Goal: Use online tool/utility: Use online tool/utility

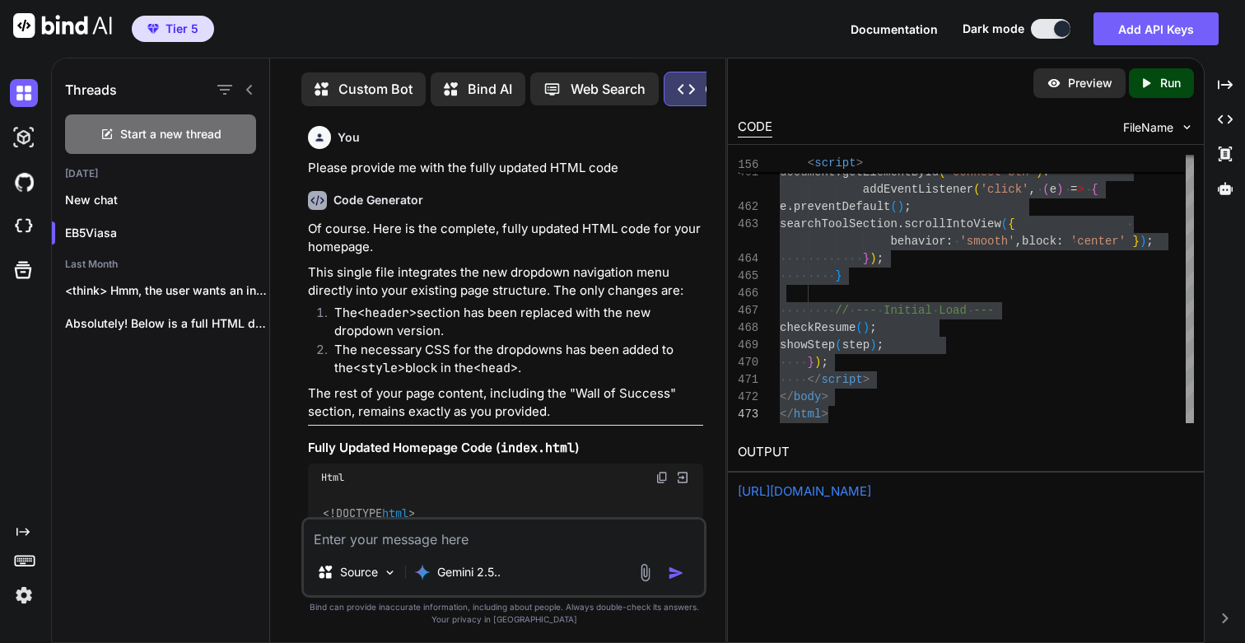
scroll to position [142196, 0]
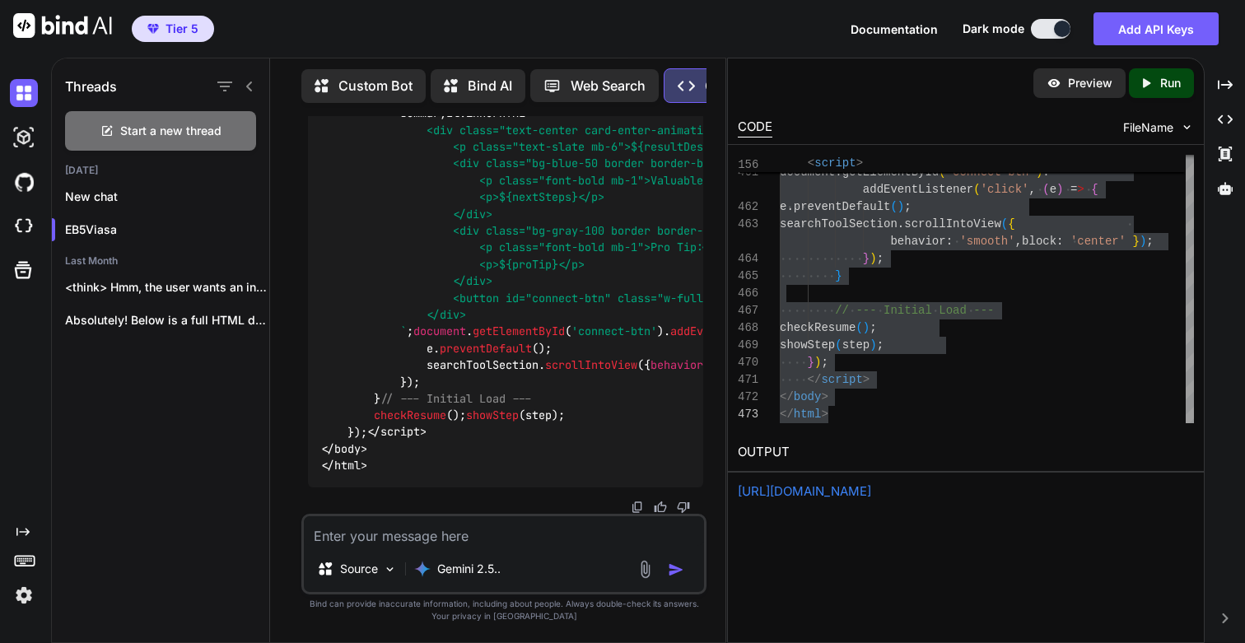
click at [871, 488] on link "https://app.onecompiler.com/43vae4fuf_43vbpdw6v" at bounding box center [804, 491] width 133 height 16
click at [1148, 76] on icon "Created with Pixso." at bounding box center [1146, 83] width 15 height 15
click at [802, 496] on link "https://app.onecompiler.com/43vc7qjex_43vcku45t" at bounding box center [804, 491] width 133 height 16
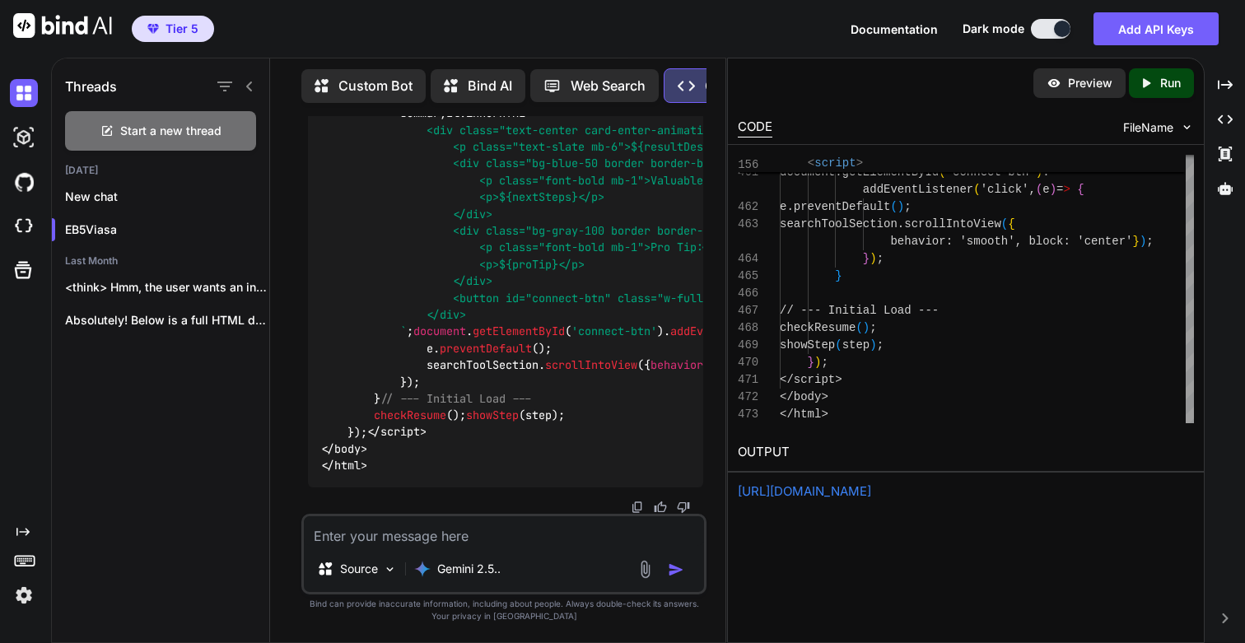
click at [1161, 80] on p "Run" at bounding box center [1171, 83] width 21 height 16
click at [807, 494] on link "https://app.onecompiler.com/43vc7qmrn_43vckxqut" at bounding box center [804, 491] width 133 height 16
drag, startPoint x: 310, startPoint y: 180, endPoint x: 586, endPoint y: 222, distance: 279.9
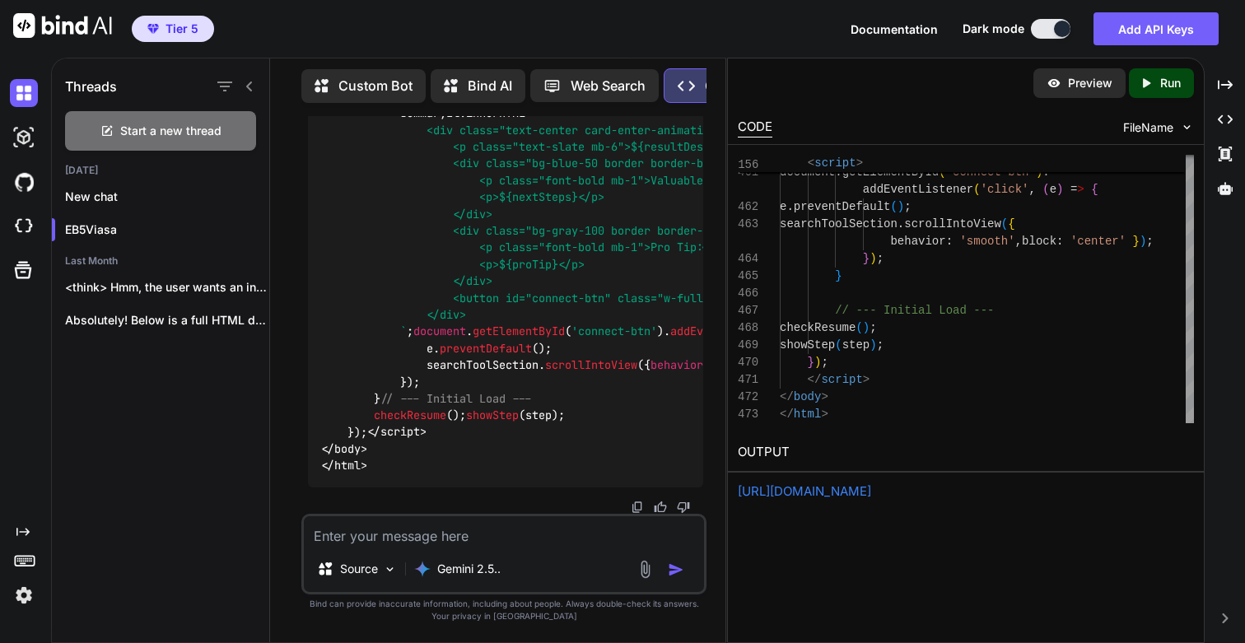
copy p "This is great. In the result section there is a lot of whitespace between the p…"
click at [469, 538] on textarea at bounding box center [504, 531] width 400 height 30
paste textarea "This is great. In the result section there is a lot of whitespace between the p…"
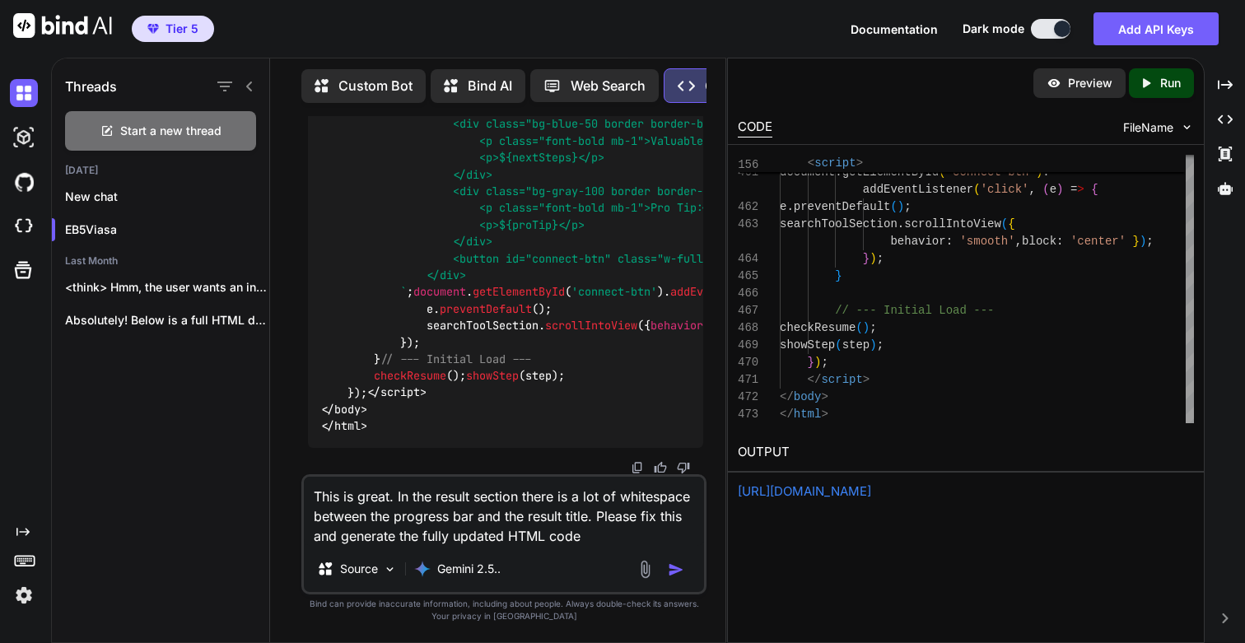
drag, startPoint x: 398, startPoint y: 498, endPoint x: 613, endPoint y: 539, distance: 218.7
click at [613, 539] on textarea "This is great. In the result section there is a lot of whitespace between the p…" at bounding box center [504, 511] width 400 height 69
paste textarea "EB-5 Eligibility Checker"
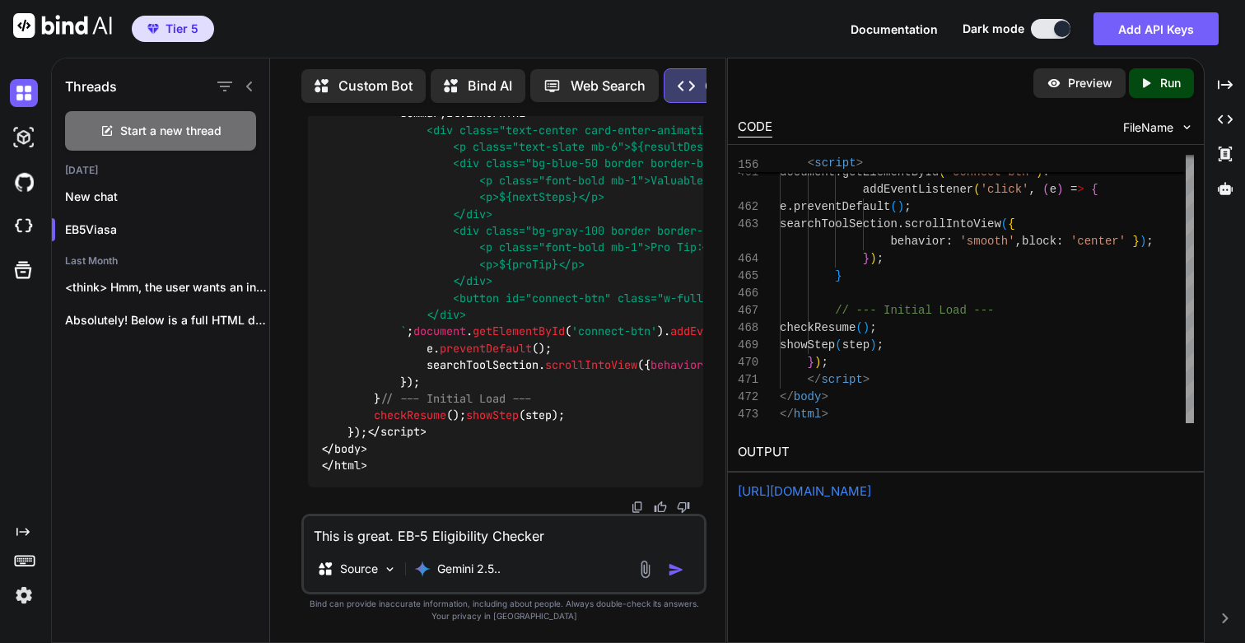
click at [396, 535] on textarea "This is great. EB-5 Eligibility Checker" at bounding box center [504, 531] width 400 height 30
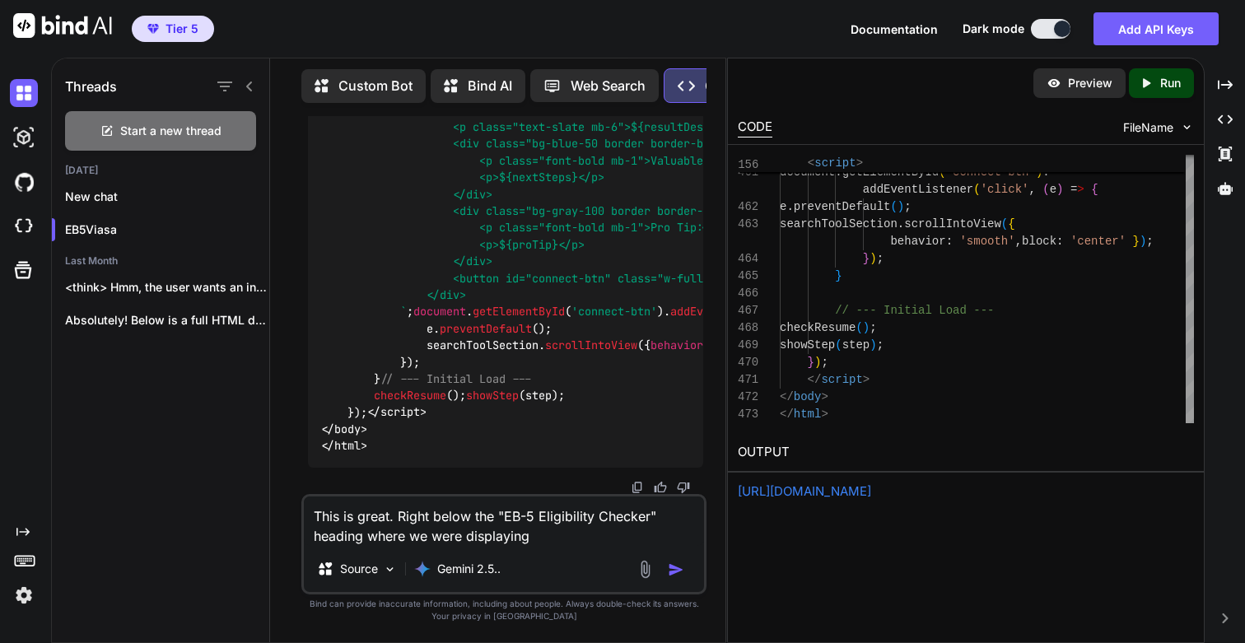
paste textarea "26 people checked their EB-5 eligibility in the last hour."
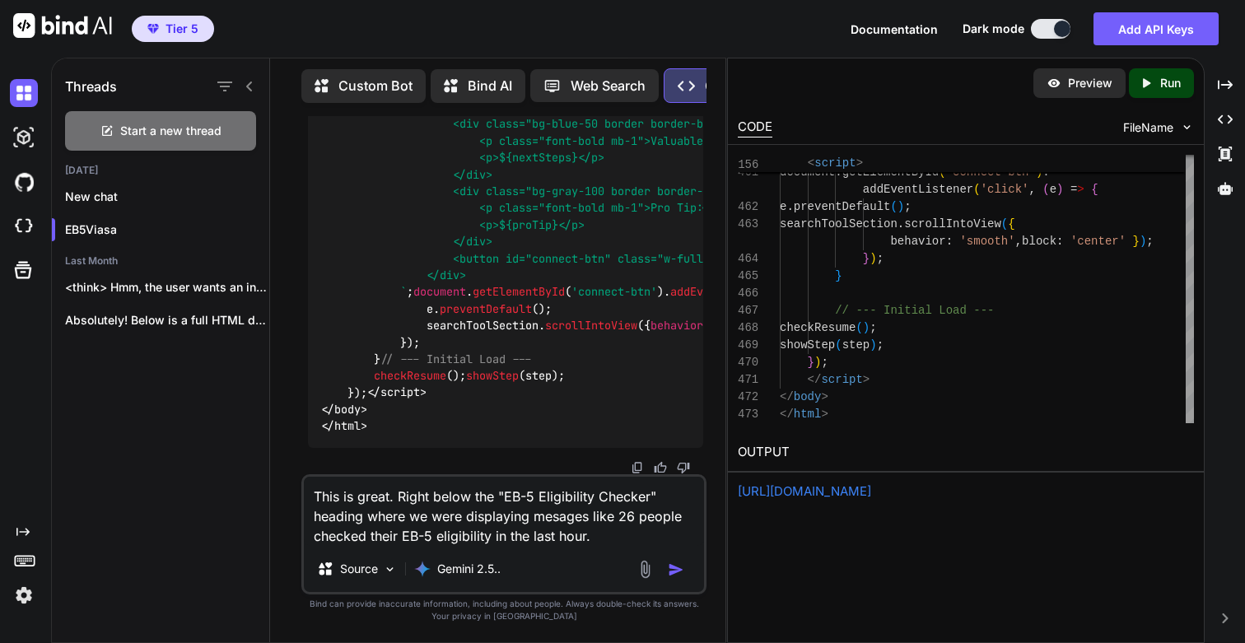
click at [551, 516] on textarea "This is great. Right below the "EB-5 Eligibility Checker" heading where we were…" at bounding box center [504, 511] width 400 height 69
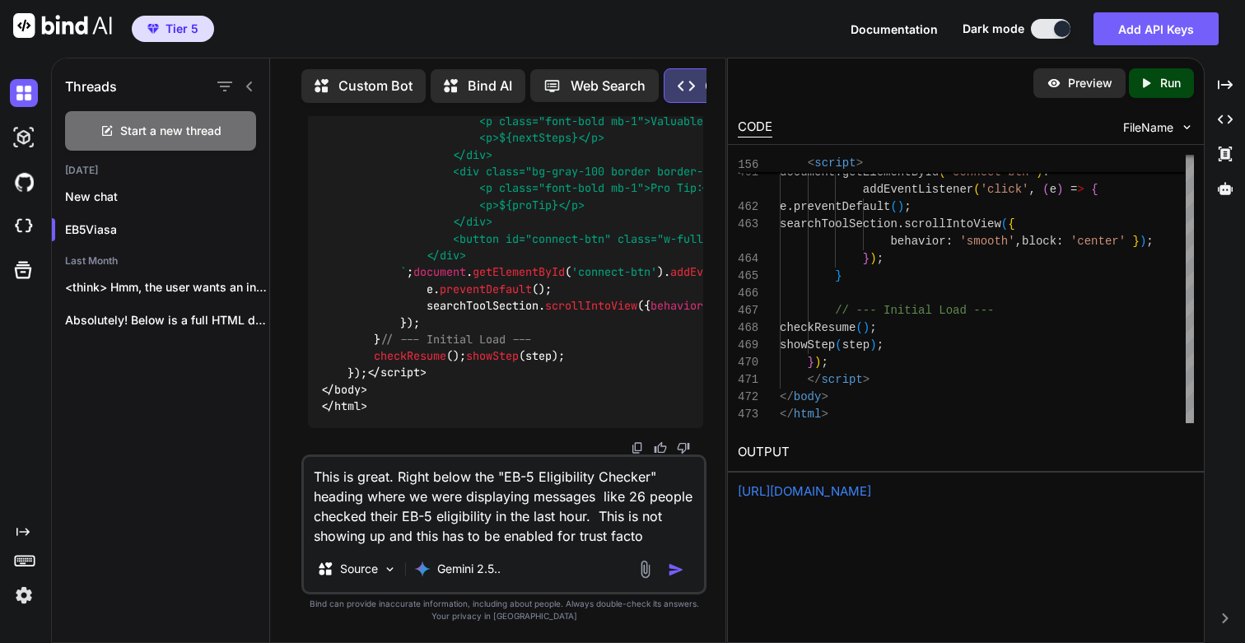
type textarea "This is great. Right below the "EB-5 Eligibility Checker" heading where we were…"
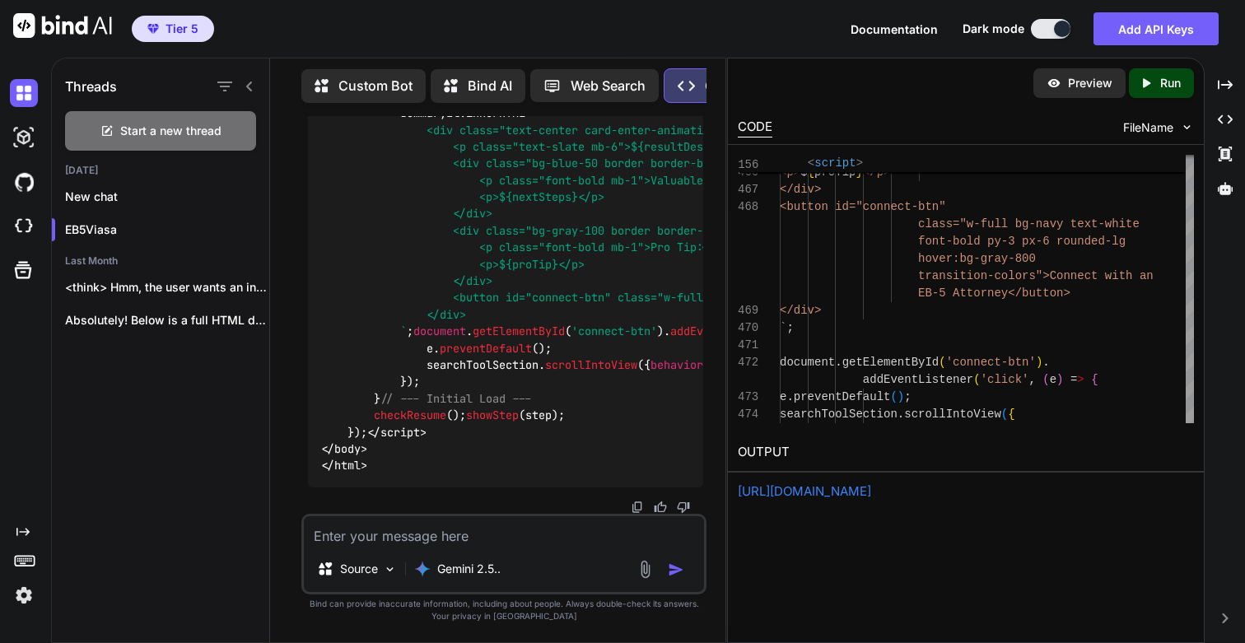
scroll to position [150600, 0]
click at [1165, 84] on p "Run" at bounding box center [1171, 83] width 21 height 16
click at [819, 493] on link "[URL][DOMAIN_NAME]" at bounding box center [804, 491] width 133 height 16
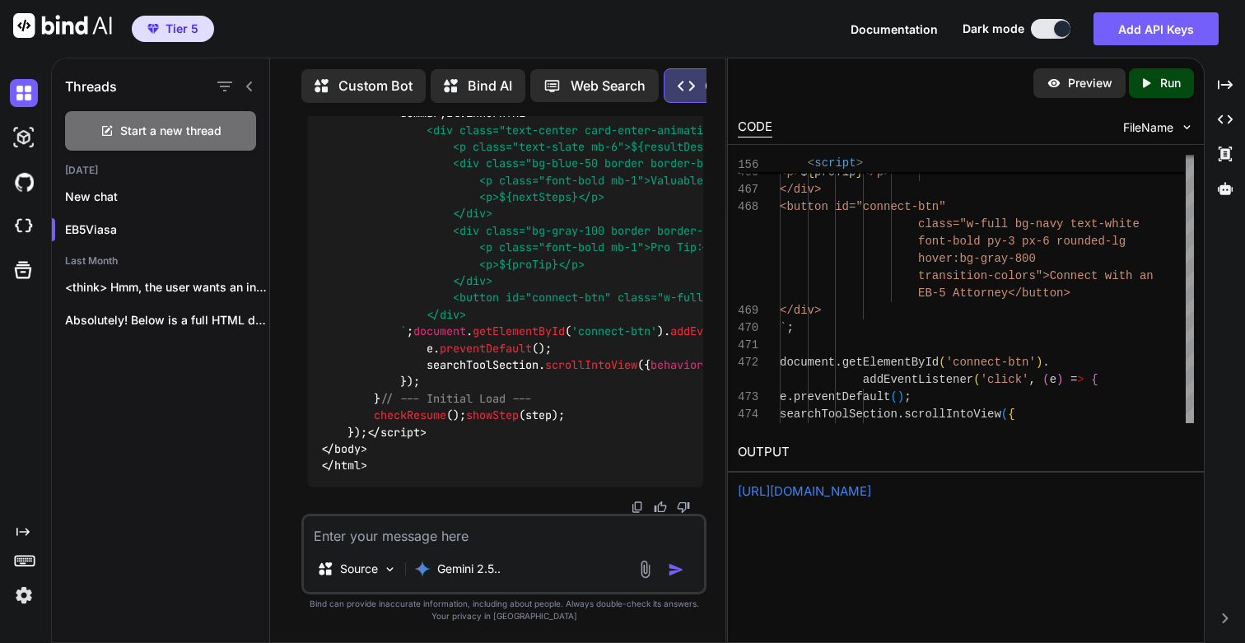
click at [443, 530] on textarea at bounding box center [504, 531] width 400 height 30
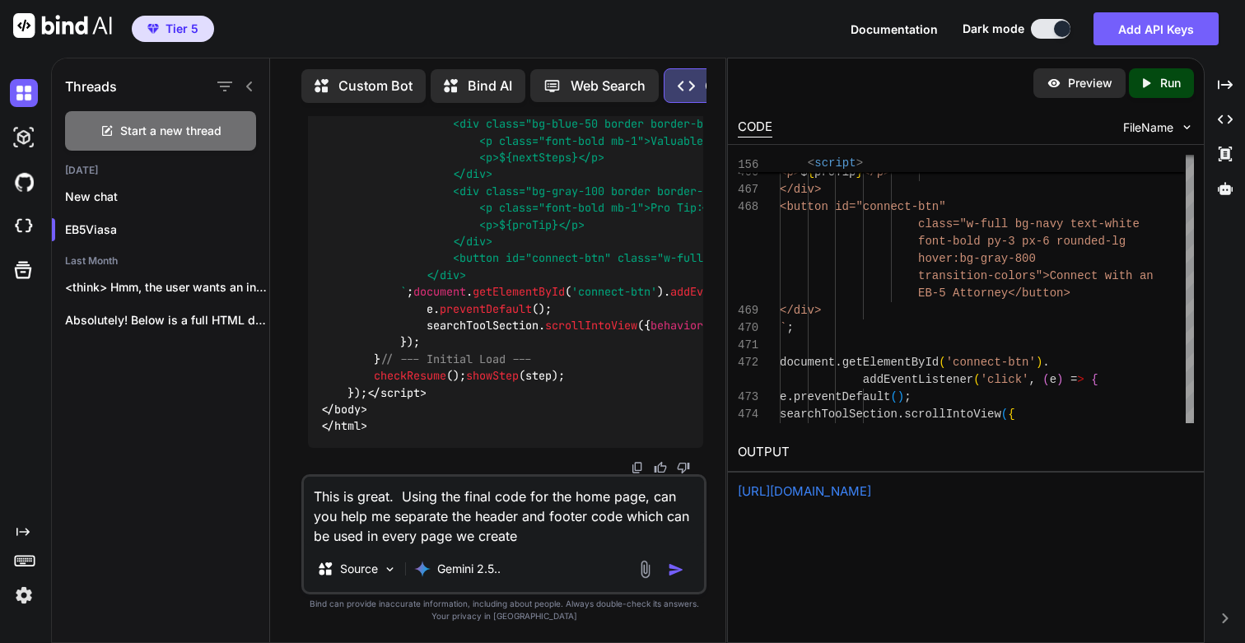
click at [651, 494] on textarea "This is great. Using the final code for the home page, can you help me separate…" at bounding box center [504, 511] width 400 height 69
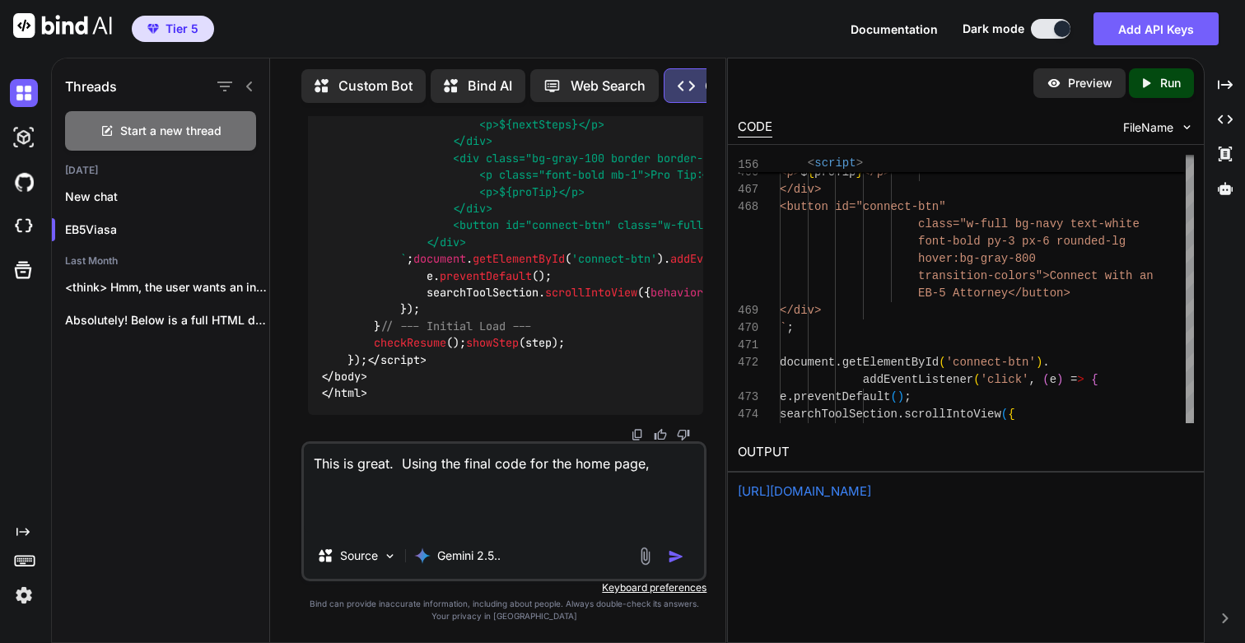
paste textarea "<!DOCTYPE html> <html lang="en" class="scroll-smooth"> <head> <meta charset="UT…"
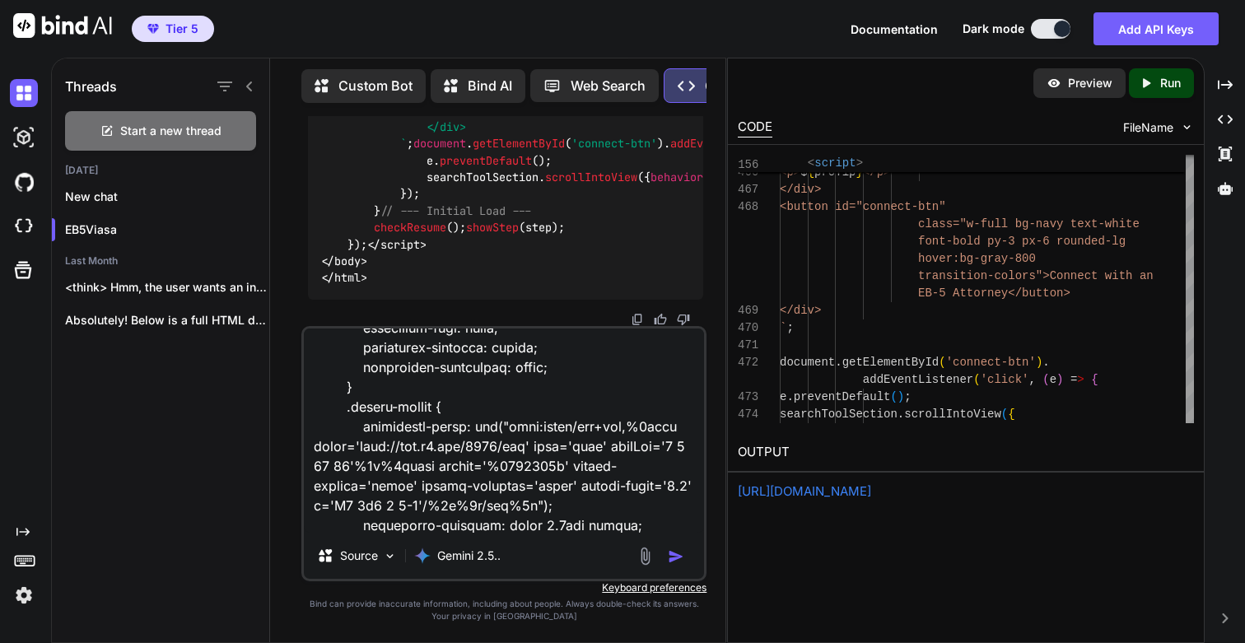
scroll to position [0, 0]
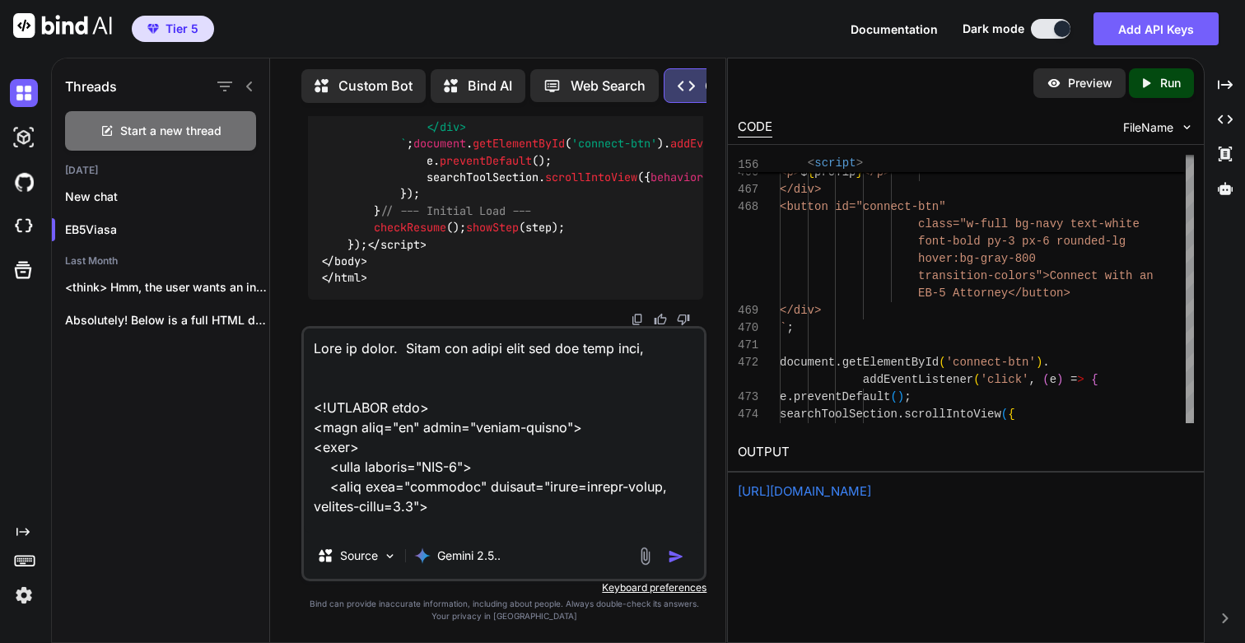
click at [664, 339] on textarea at bounding box center [504, 431] width 400 height 204
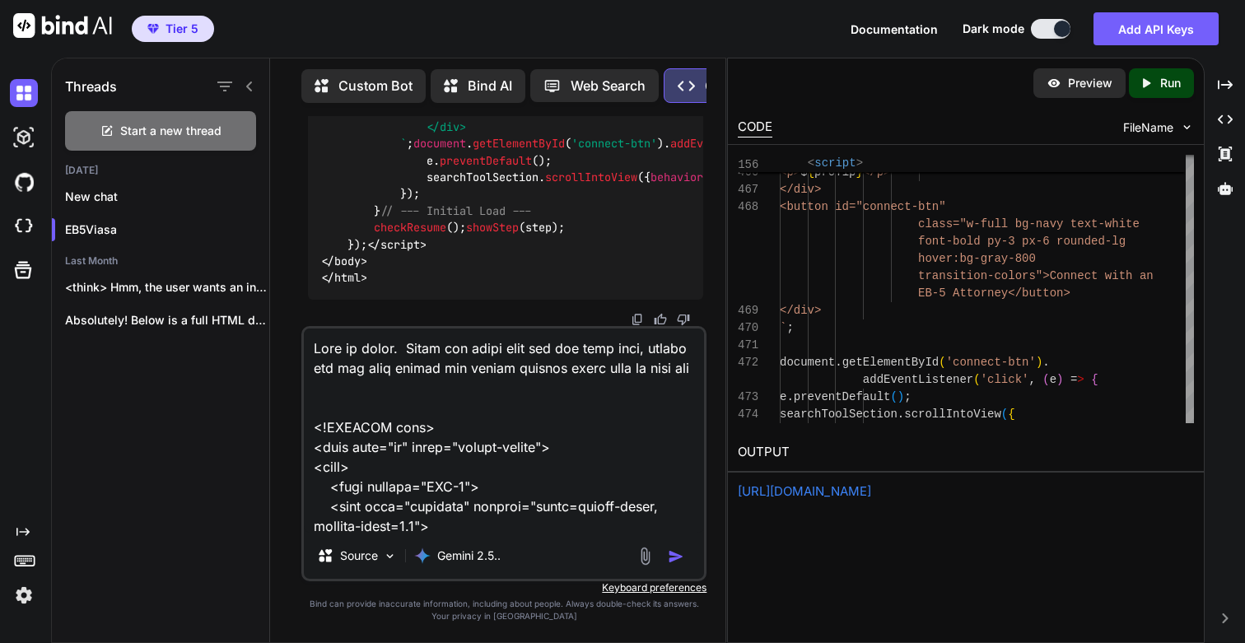
type textarea "Lore ip dolor. Sitam con adipi elit sed doe temp inci, utlabo etd mag aliq enim…"
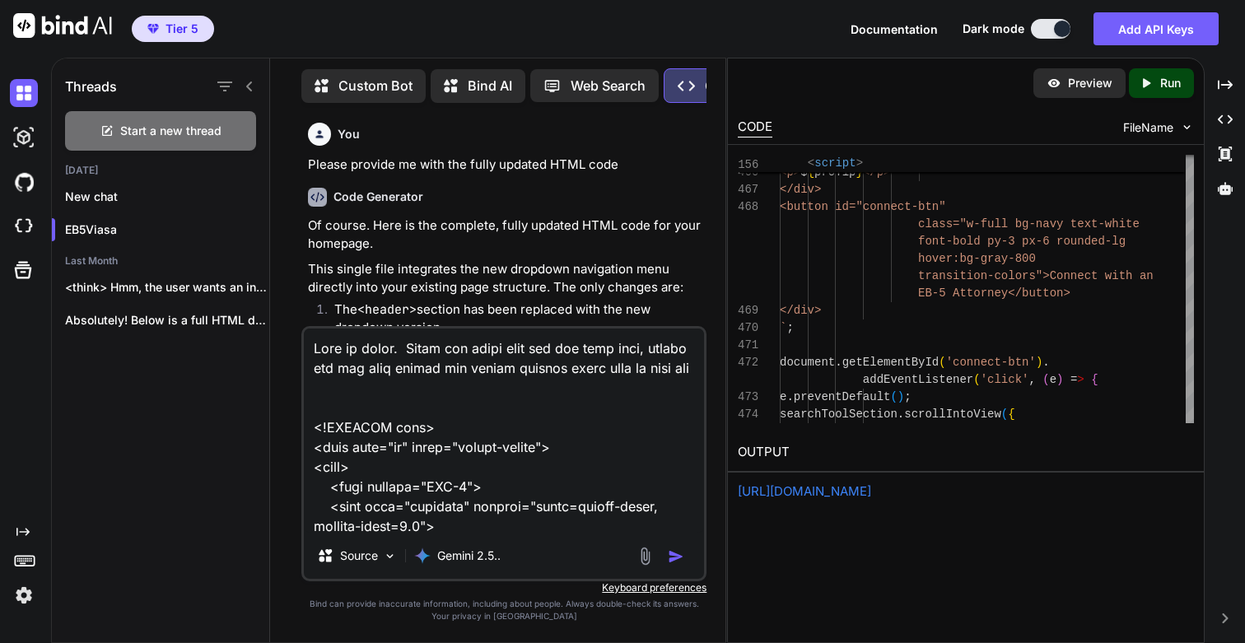
scroll to position [158574, 0]
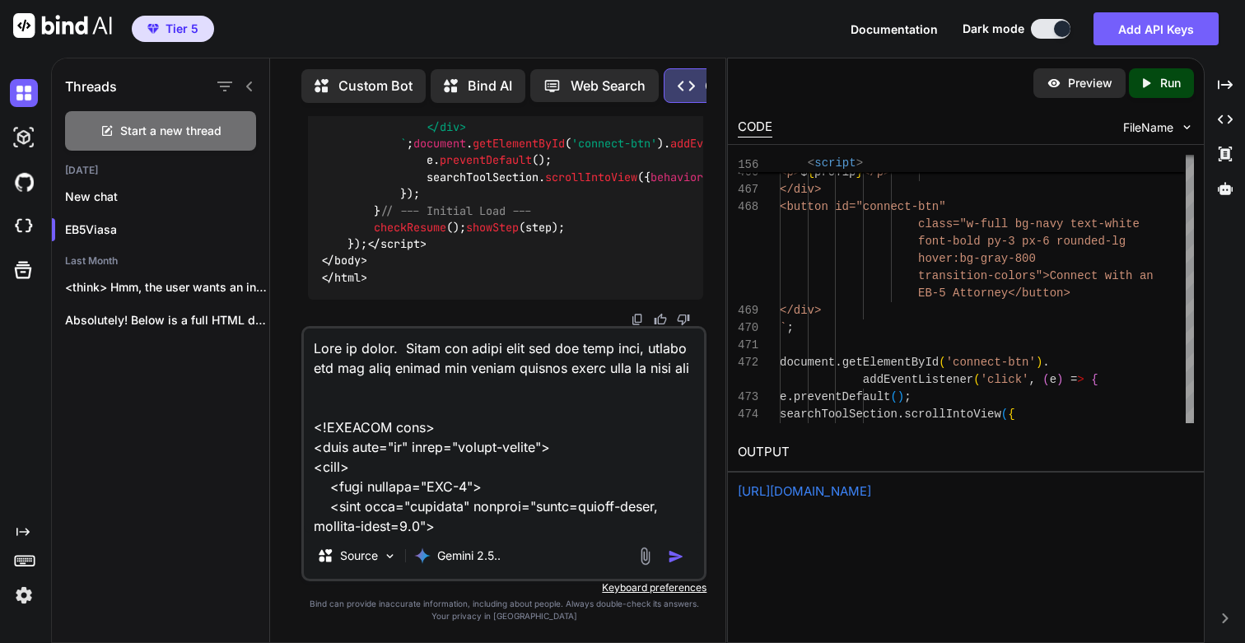
paste textarea "Eligibility Checker"
type textarea "Lore ip dolor. Sitam con adipi elit sed doe temp inci, utlabo etd mag aliq enim…"
type textarea "x"
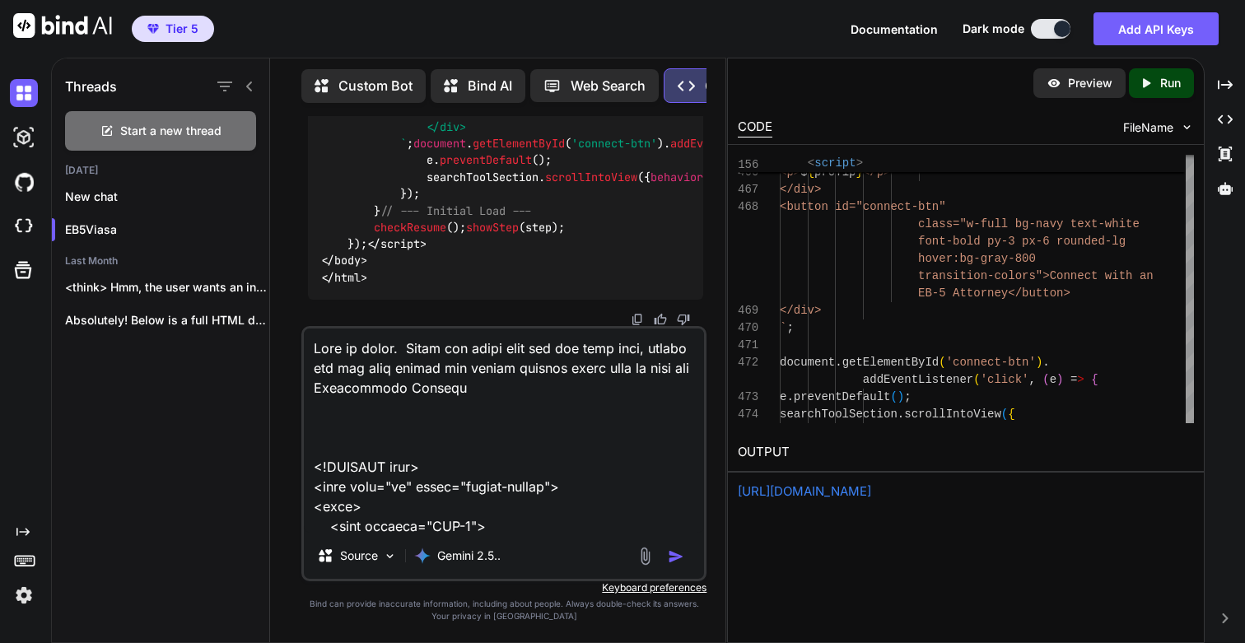
type textarea "Lore ip dolor. Sitam con adipi elit sed doe temp inci, utlabo etd mag aliq enim…"
type textarea "x"
type textarea "Lore ip dolor. Sitam con adipi elit sed doe temp inci, utlabo etd mag aliq enim…"
type textarea "x"
type textarea "Lore ip dolor. Sitam con adipi elit sed doe temp inci, utlabo etd mag aliq enim…"
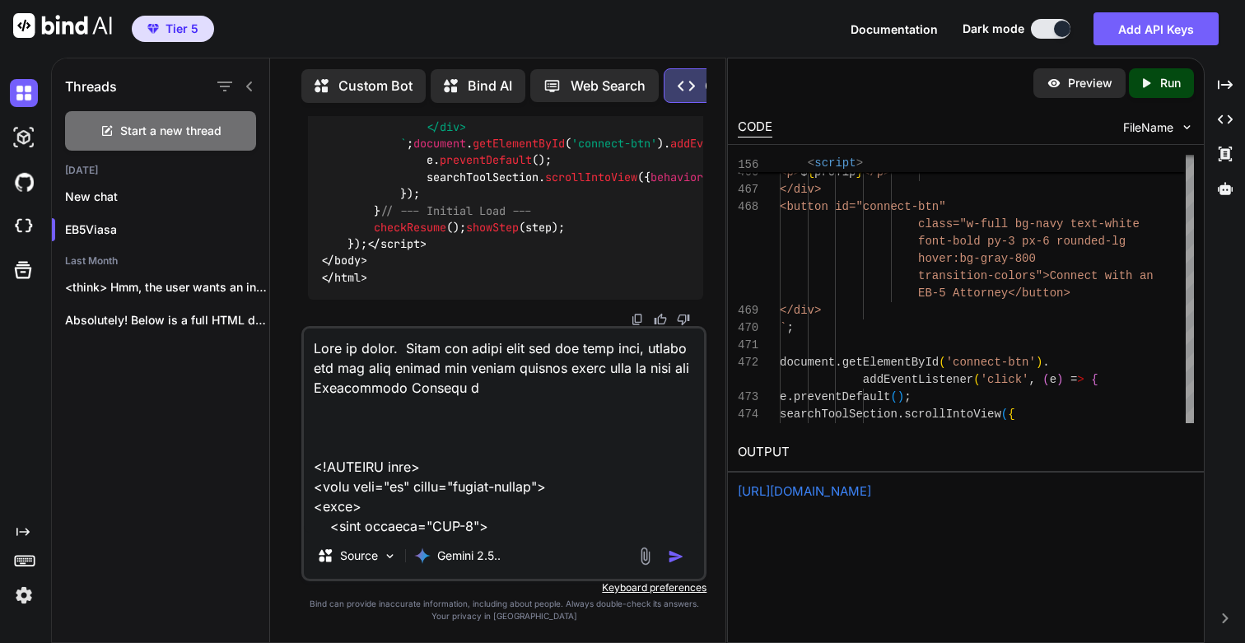
type textarea "x"
type textarea "Lore ip dolor. Sitam con adipi elit sed doe temp inci, utlabo etd mag aliq enim…"
type textarea "x"
type textarea "Lore ip dolor. Sitam con adipi elit sed doe temp inci, utlabo etd mag aliq enim…"
type textarea "x"
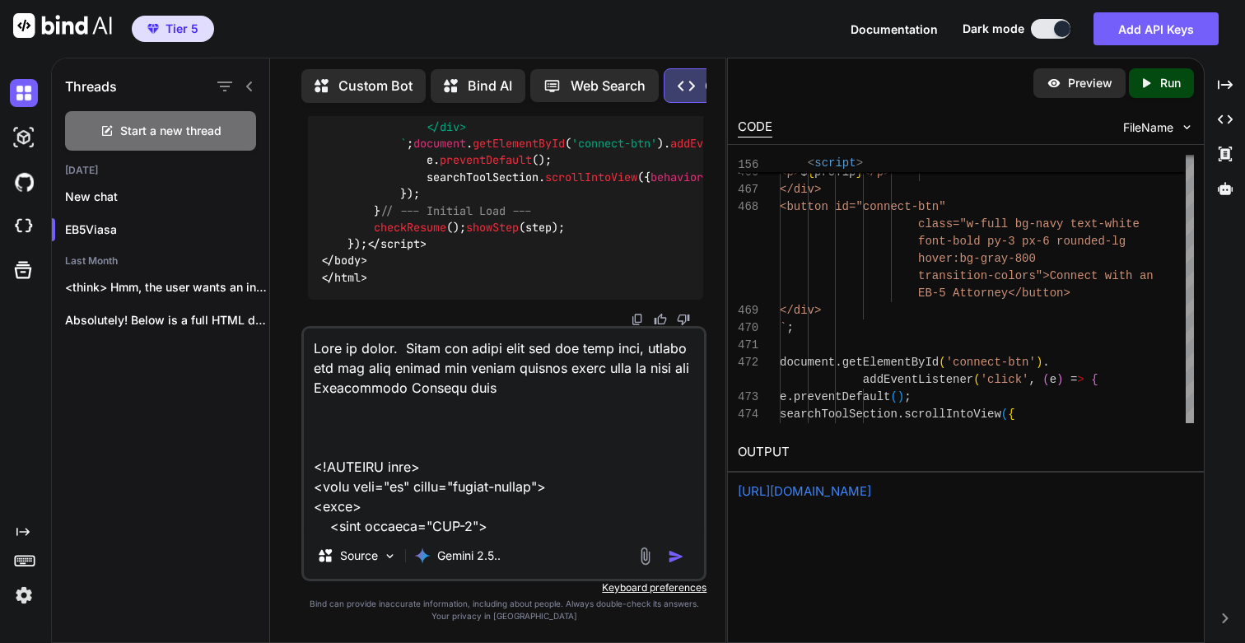
type textarea "Lore ip dolor. Sitam con adipi elit sed doe temp inci, utlabo etd mag aliq enim…"
type textarea "x"
type textarea "Lore ip dolor. Sitam con adipi elit sed doe temp inci, utlabo etd mag aliq enim…"
click at [680, 555] on img "button" at bounding box center [676, 557] width 16 height 16
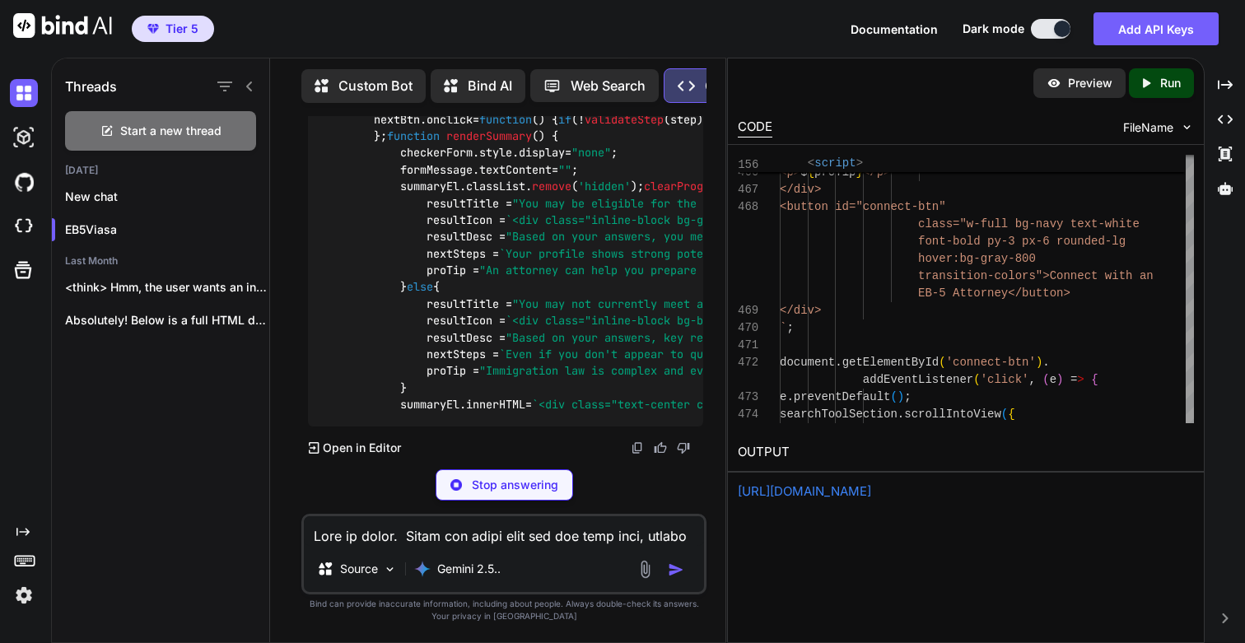
scroll to position [186523, 0]
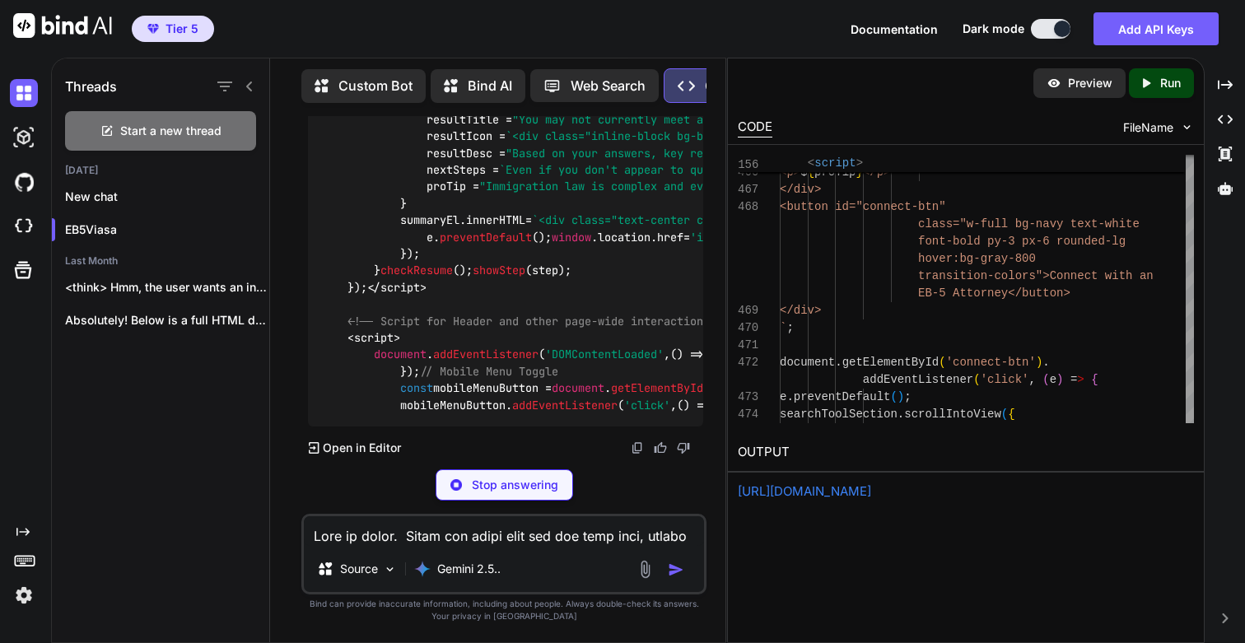
type textarea "x"
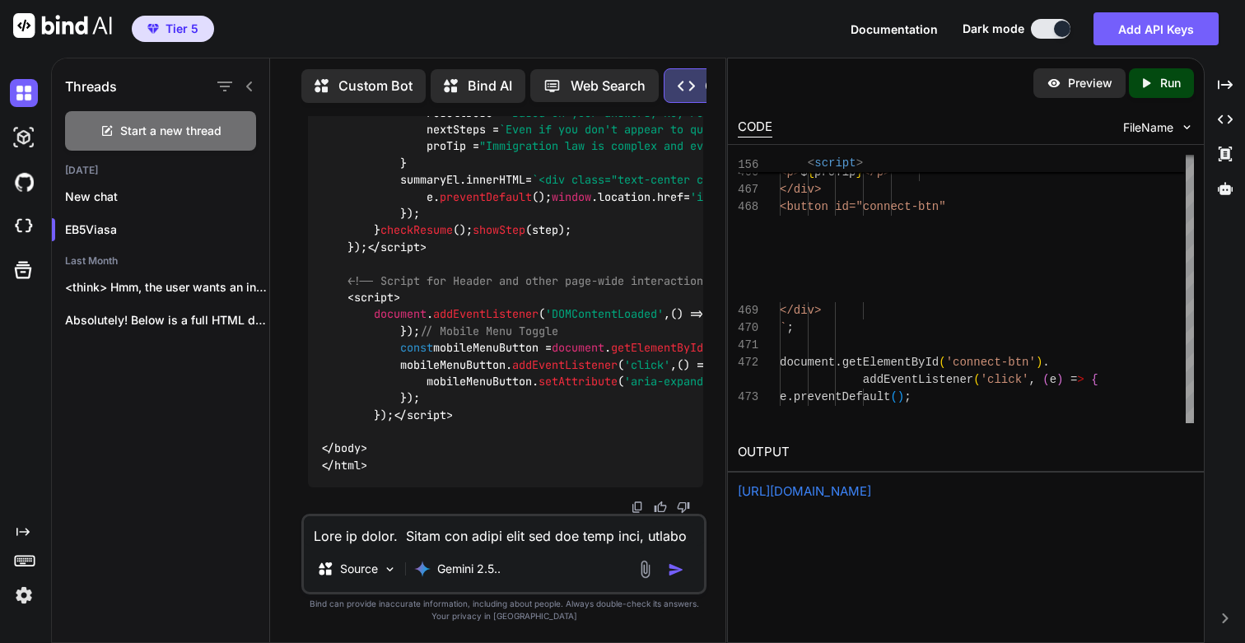
type textarea "</body> </html>"
type textarea "x"
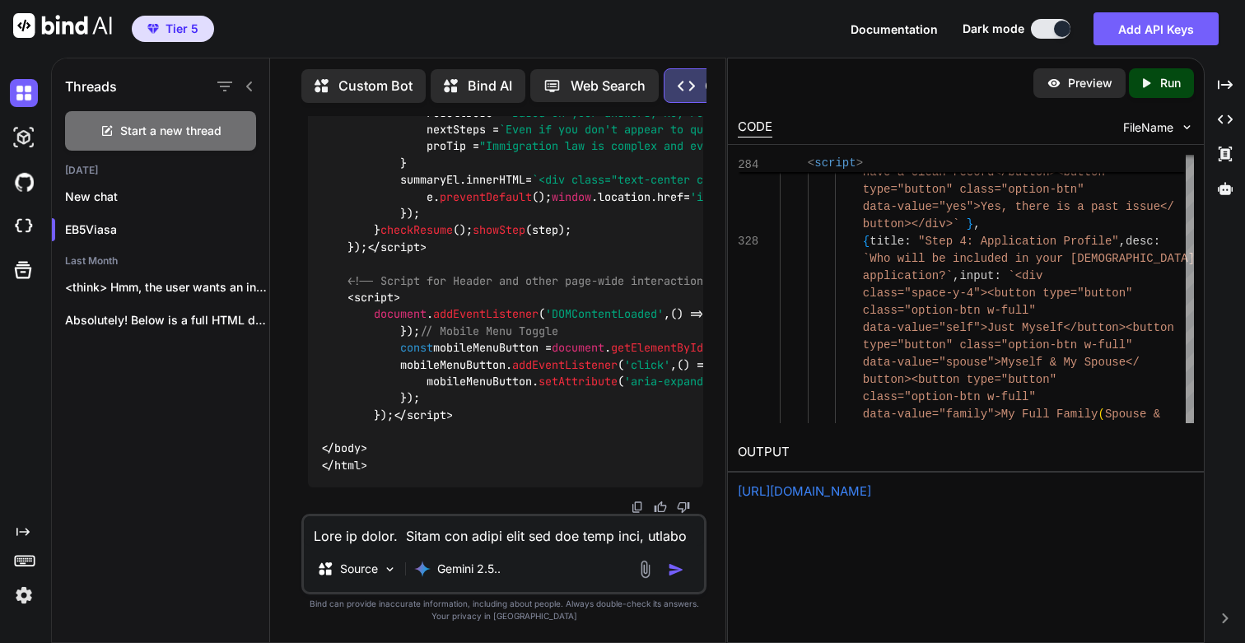
scroll to position [179335, 0]
type textarea "</body> </html>"
click at [1156, 79] on icon "Created with Pixso." at bounding box center [1149, 83] width 21 height 15
click at [828, 493] on link "[URL][DOMAIN_NAME]" at bounding box center [804, 491] width 133 height 16
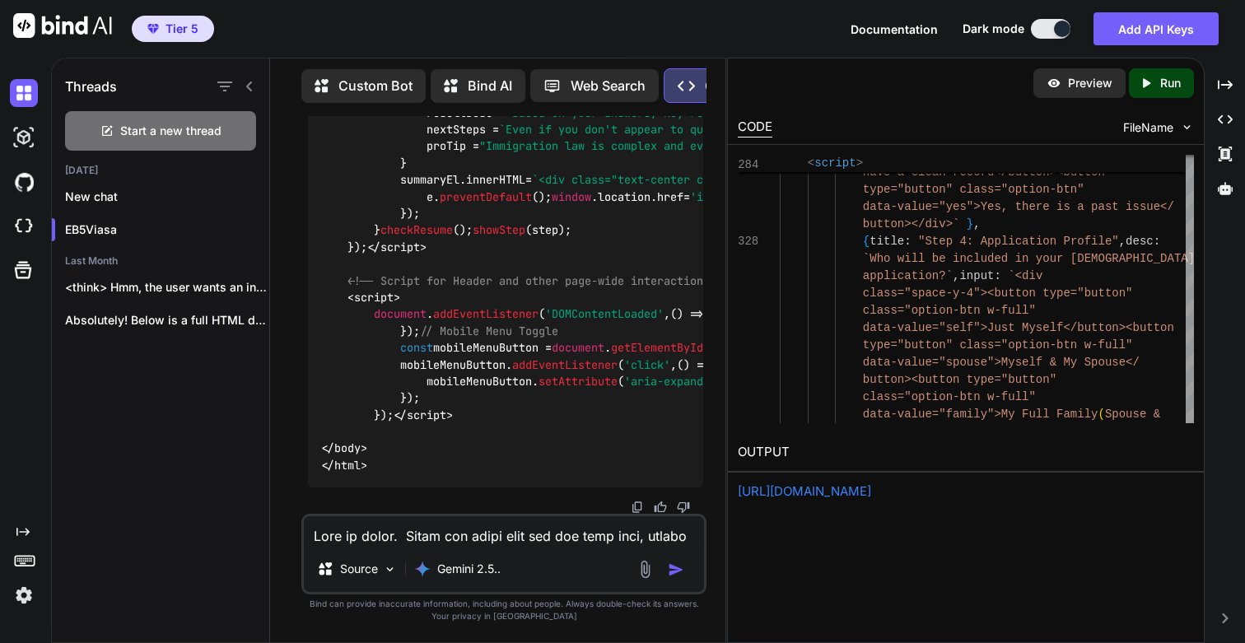
click at [435, 544] on textarea at bounding box center [504, 531] width 400 height 30
type textarea "M"
type textarea "x"
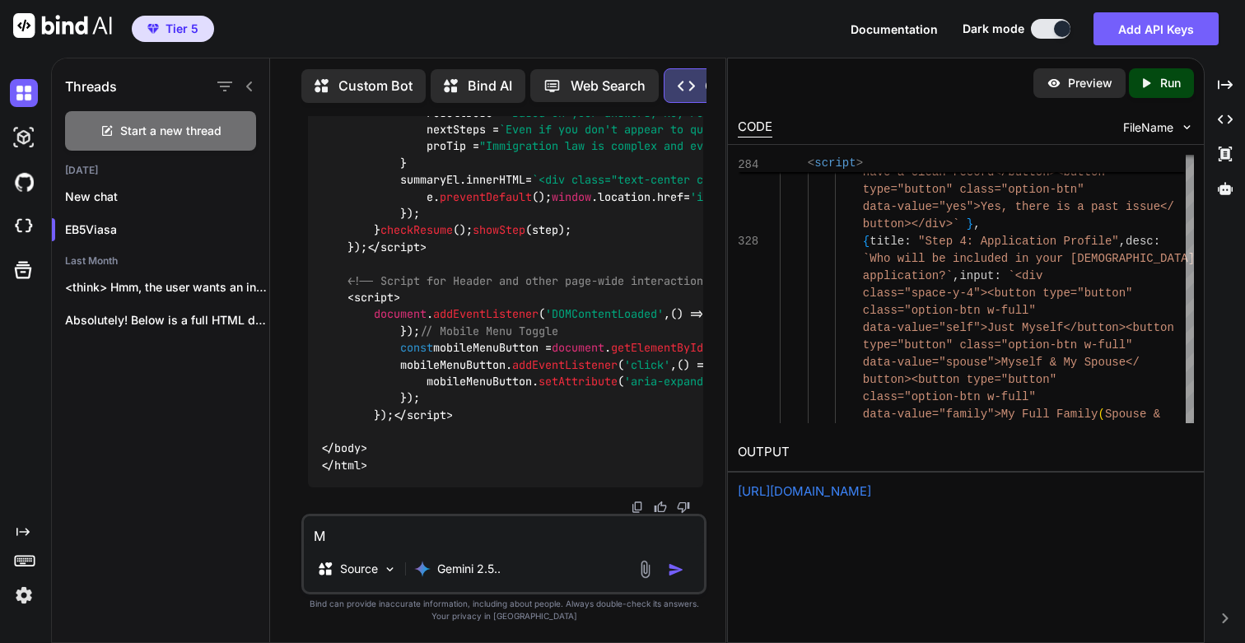
type textarea "Ma"
type textarea "x"
type textarea "Mak"
type textarea "x"
type textarea "Make"
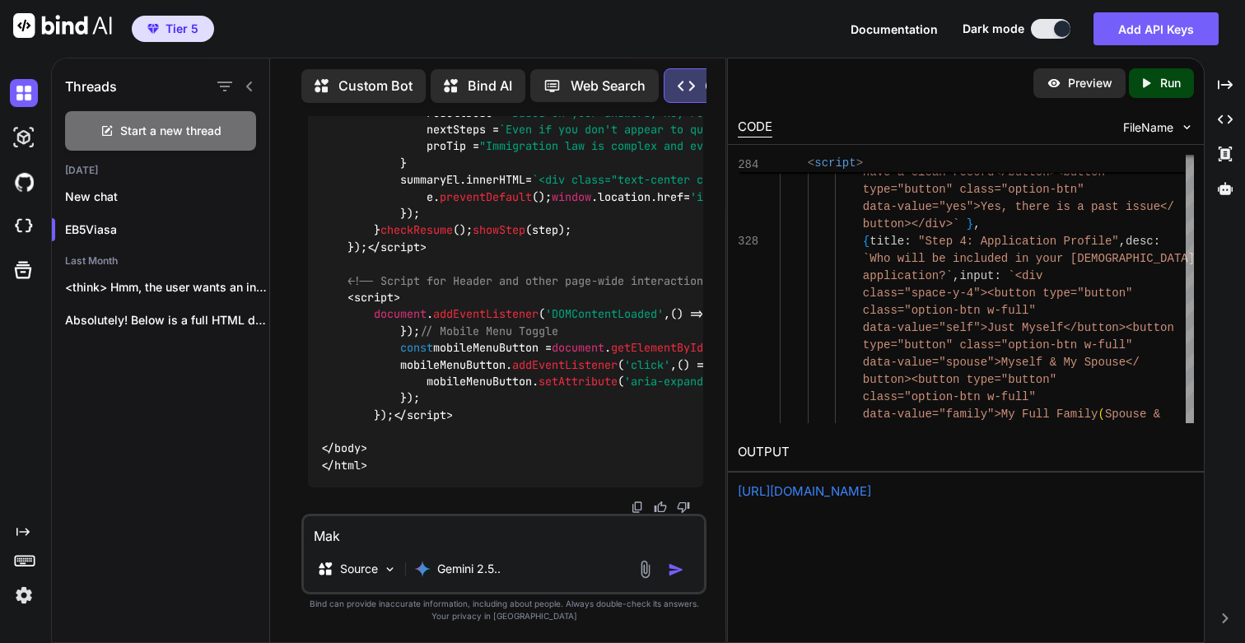
type textarea "x"
type textarea "Make"
type textarea "x"
type textarea "Make s"
type textarea "x"
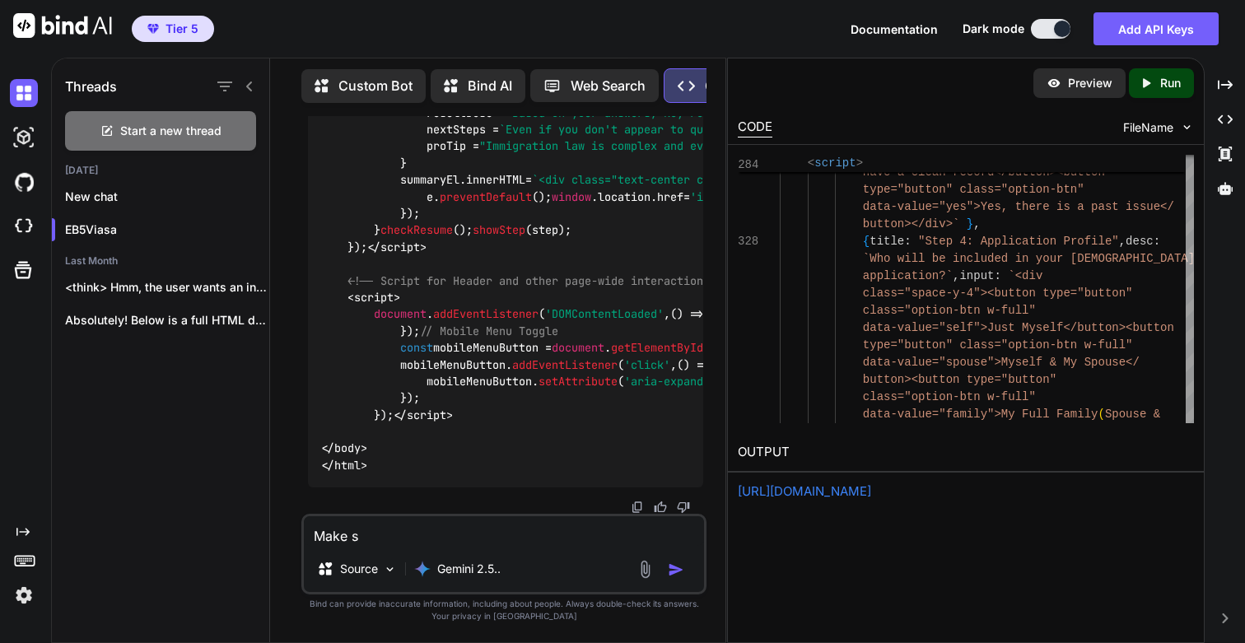
type textarea "Make su"
type textarea "x"
type textarea "Make sur"
type textarea "x"
type textarea "Make sure"
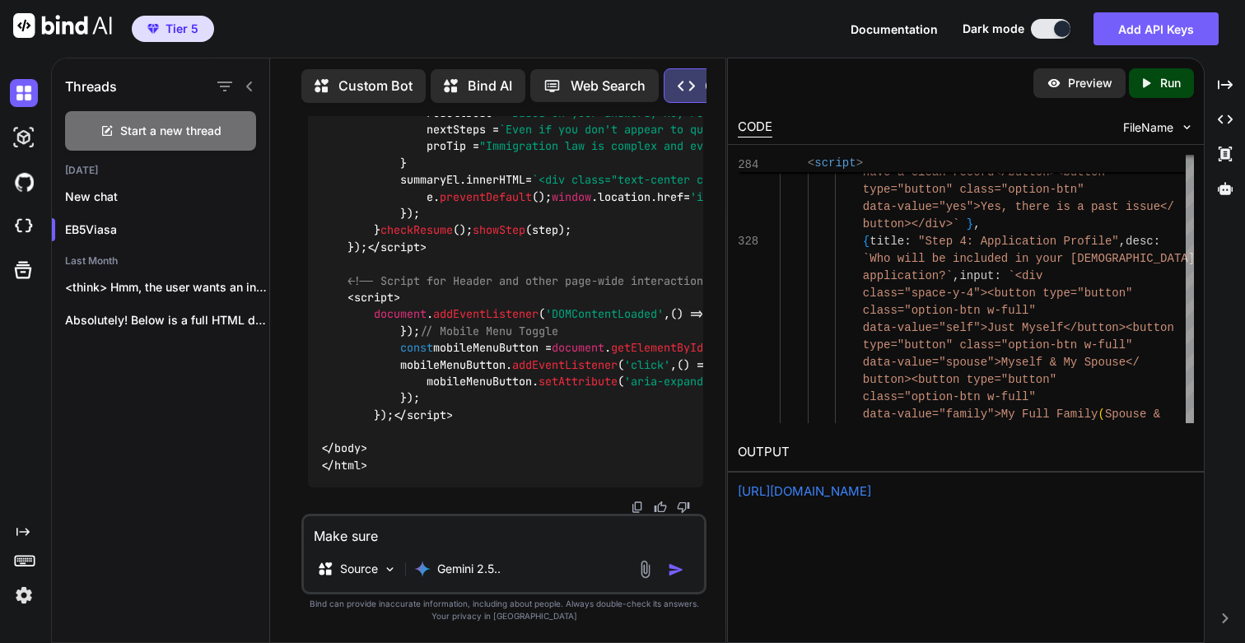
type textarea "x"
type textarea "Make sure"
type textarea "x"
type textarea "Make sure t"
type textarea "x"
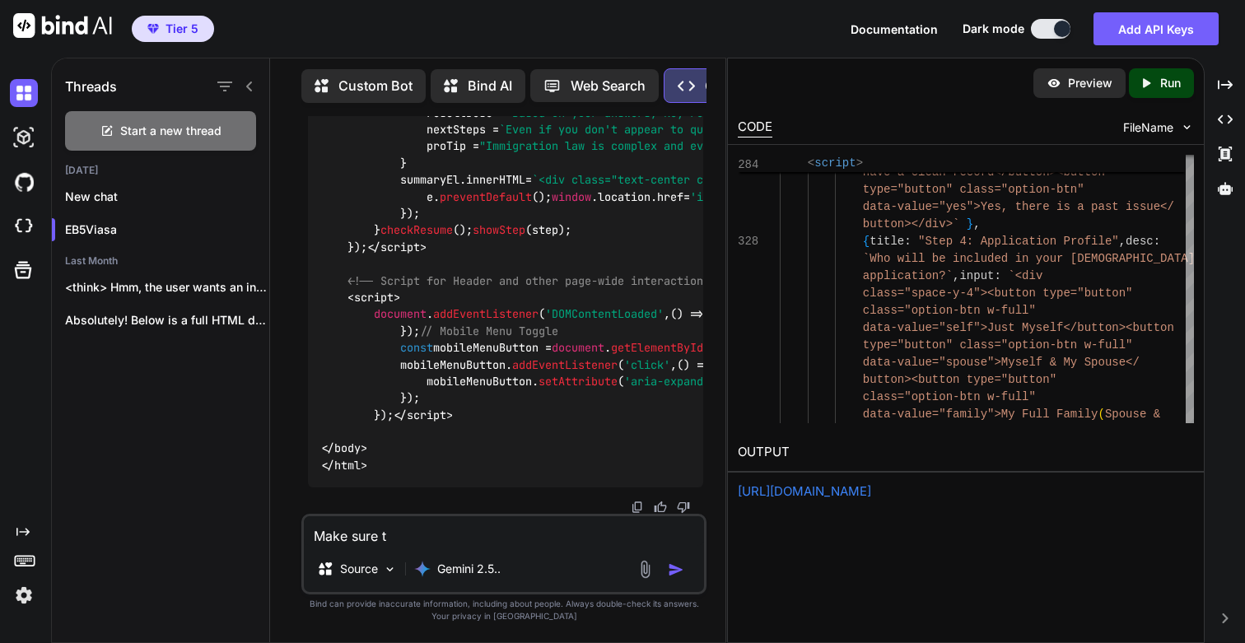
type textarea "Make sure th"
type textarea "x"
type textarea "Make sure the"
type textarea "x"
type textarea "Make sure the"
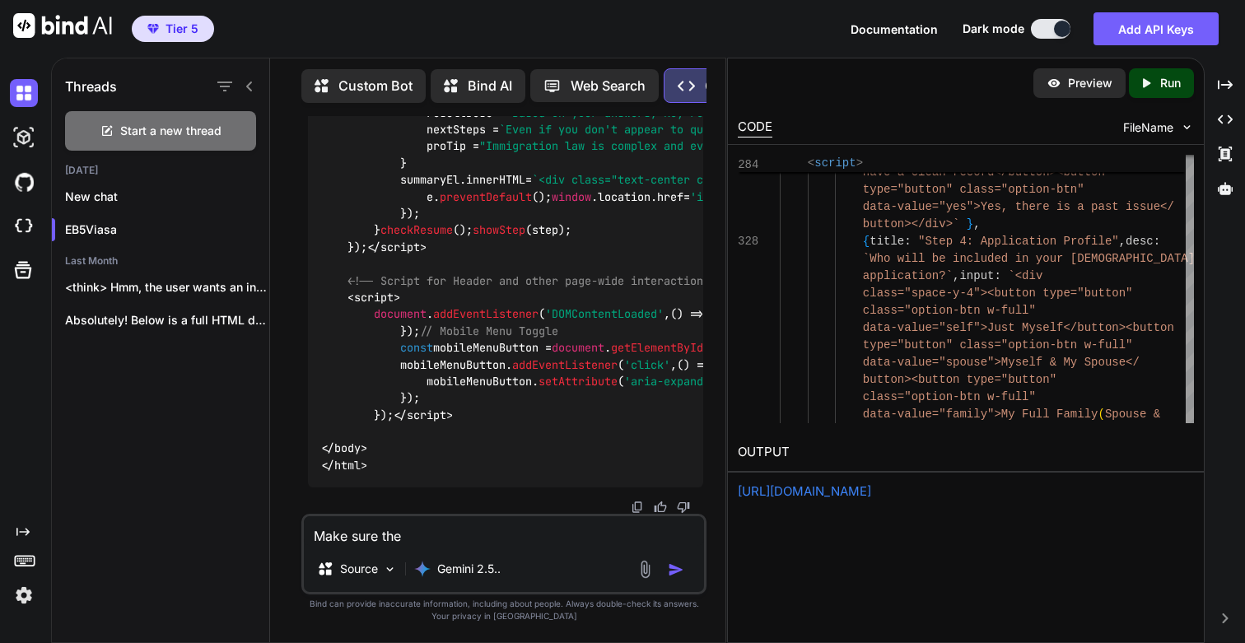
type textarea "x"
type textarea "Make sure the h"
type textarea "x"
type textarea "Make sure the he"
type textarea "x"
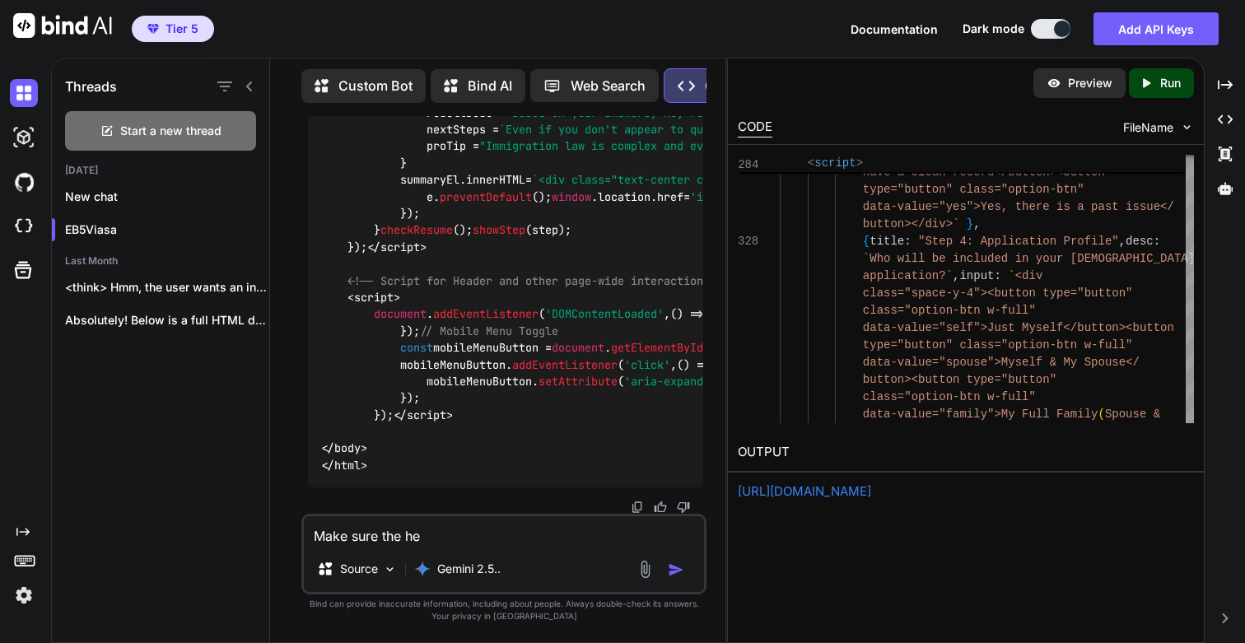
type textarea "Make sure the hea"
type textarea "x"
type textarea "Make sure the head"
type textarea "x"
type textarea "Make sure the heade"
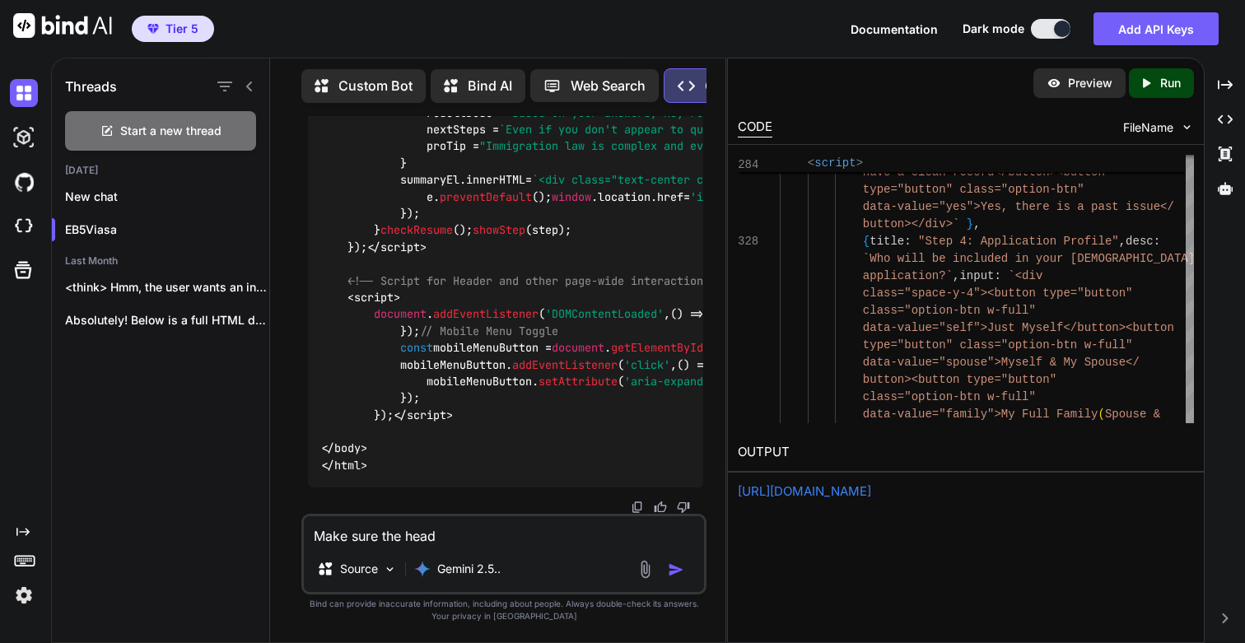
type textarea "x"
type textarea "Make sure the header"
type textarea "x"
type textarea "Make sure the header"
type textarea "x"
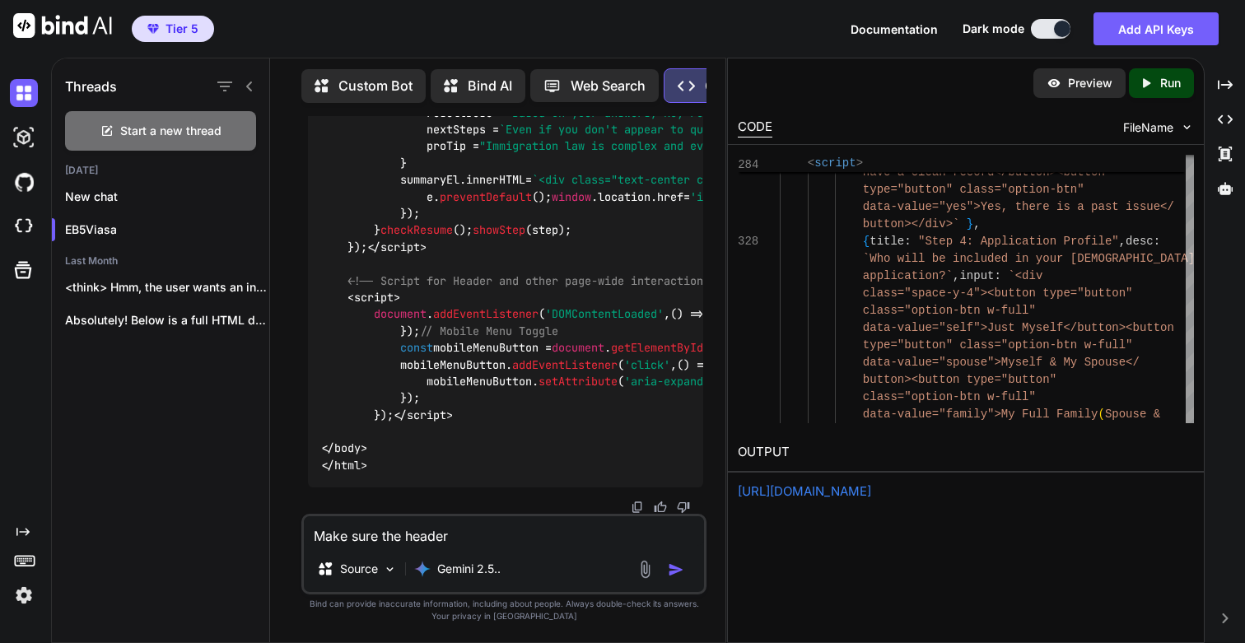
type textarea "Make sure the header /"
type textarea "x"
type textarea "Make sure the header /"
type textarea "x"
type textarea "Make sure the header / m"
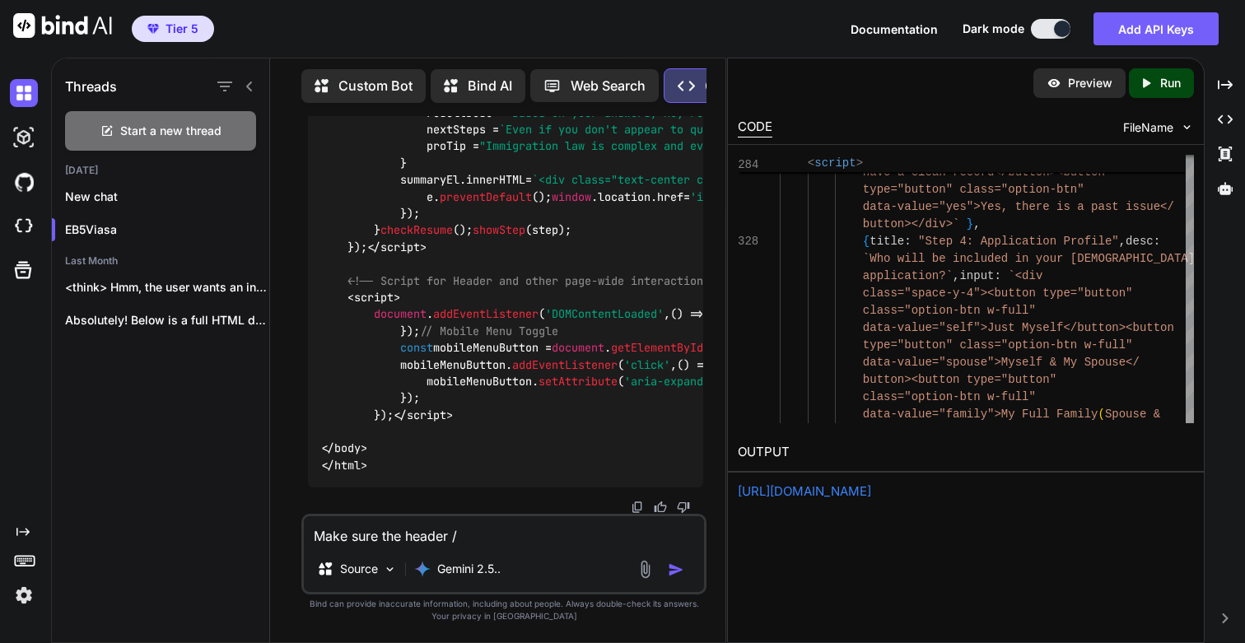
type textarea "x"
type textarea "Make sure the header / me"
type textarea "x"
type textarea "Make sure the header / men"
type textarea "x"
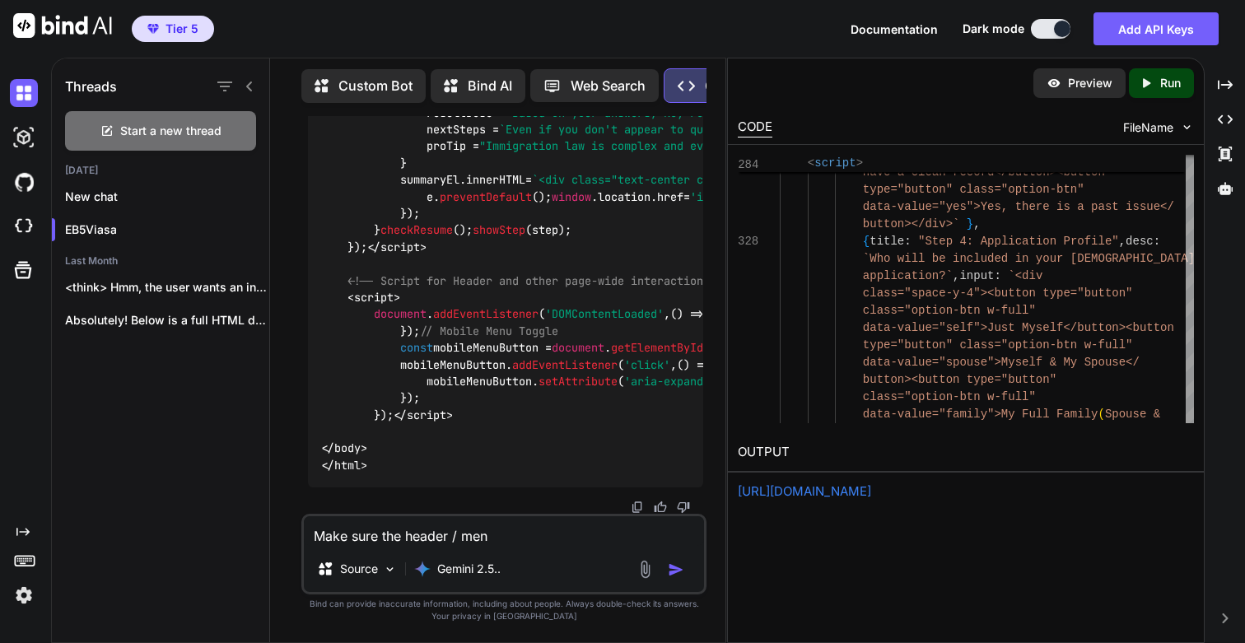
type textarea "Make sure the header / menu"
type textarea "x"
type textarea "Make sure the header / menu"
type textarea "x"
type textarea "Make sure the header / menu i"
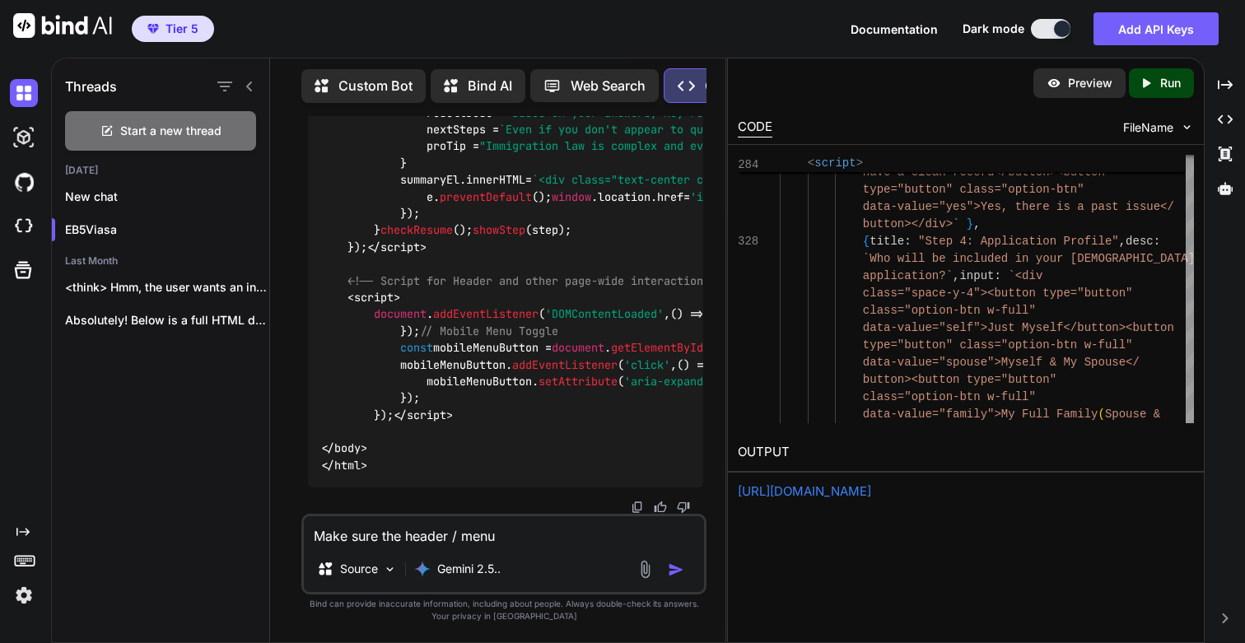
type textarea "x"
type textarea "Make sure the header / menu is"
type textarea "x"
type textarea "Make sure the header / menu is"
type textarea "x"
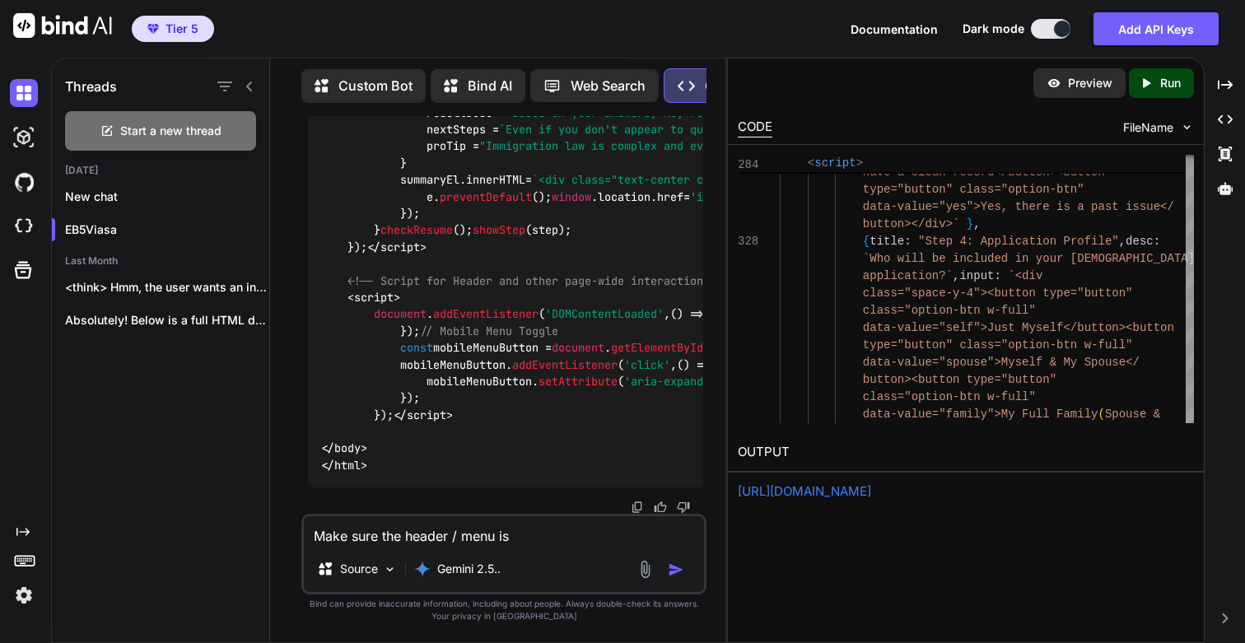
type textarea "Make sure the header / menu is c"
type textarea "x"
type textarea "Make sure the header / menu is co"
type textarea "x"
type textarea "Make sure the header / menu is com"
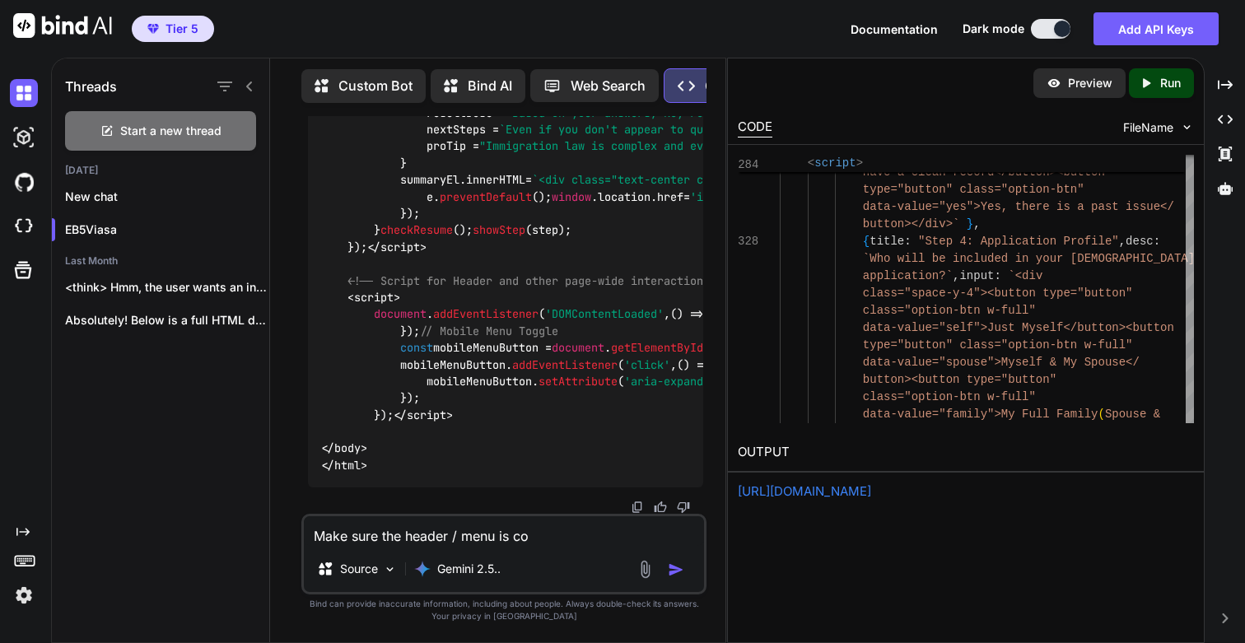
type textarea "x"
type textarea "Make sure the header / menu is comp"
type textarea "x"
type textarea "Make sure the header / menu is compl"
type textarea "x"
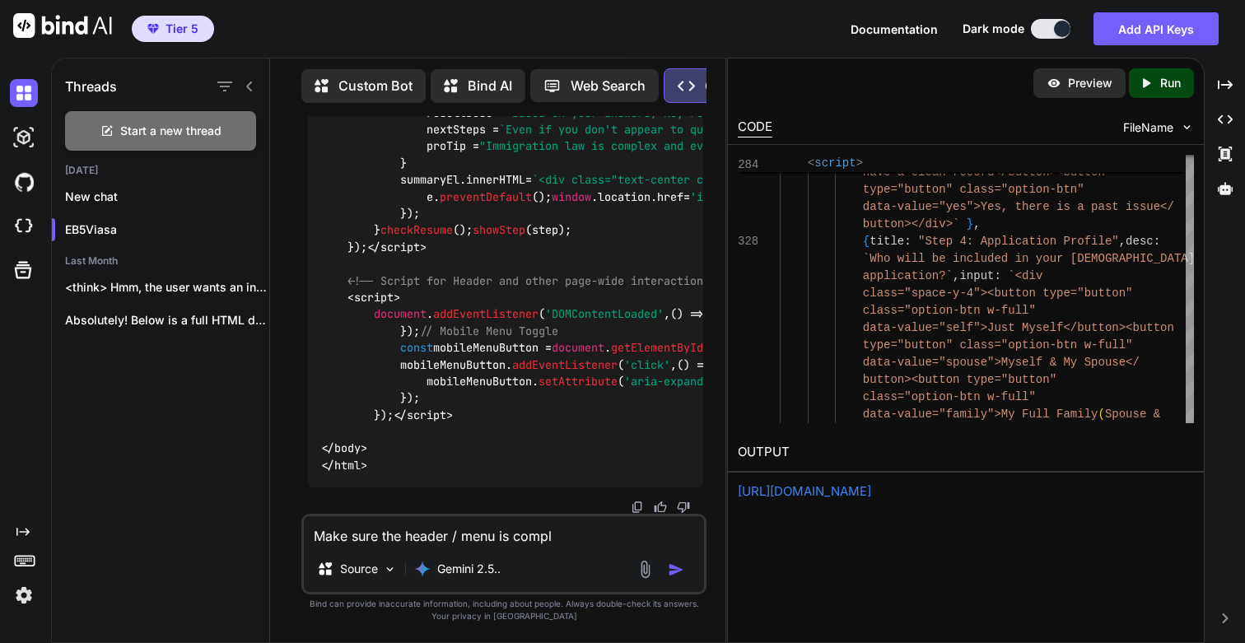
type textarea "Make sure the header / menu is comple"
type textarea "x"
type textarea "Make sure the header / menu is complet"
type textarea "x"
type textarea "Make sure the header / menu is complete"
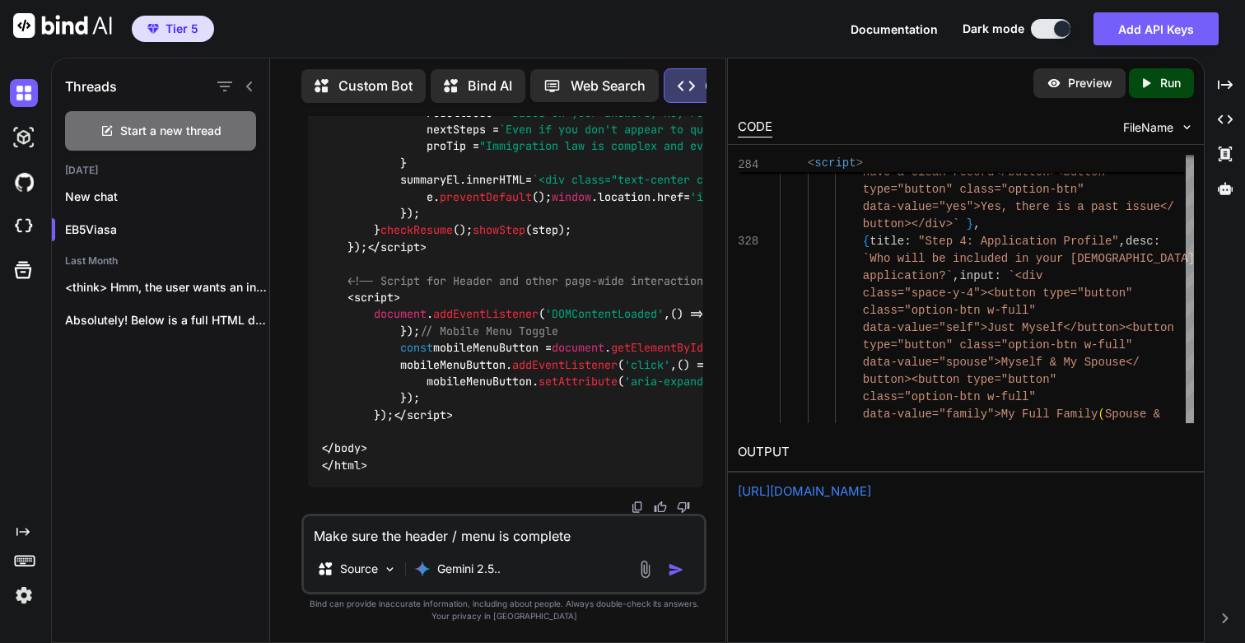
type textarea "x"
type textarea "Make sure the header / menu is complete"
type textarea "x"
type textarea "Make sure the header / menu is complete w"
type textarea "x"
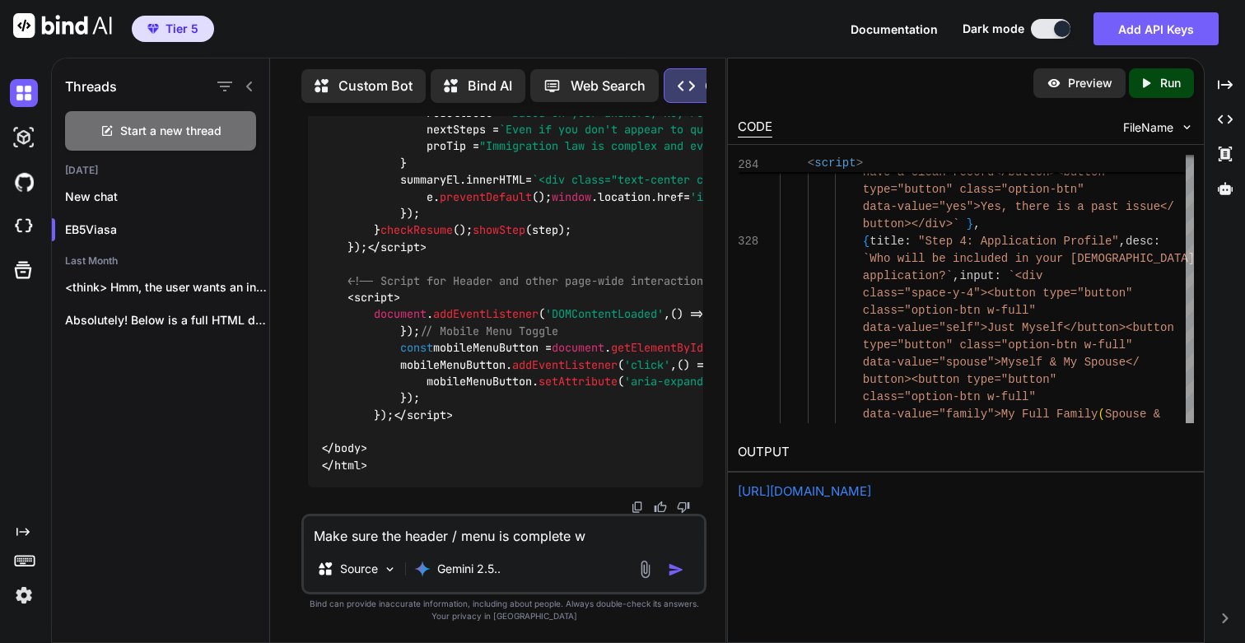
type textarea "Make sure the header / menu is complete wi"
type textarea "x"
type textarea "Make sure the header / menu is complete wit"
type textarea "x"
type textarea "Make sure the header / menu is complete with"
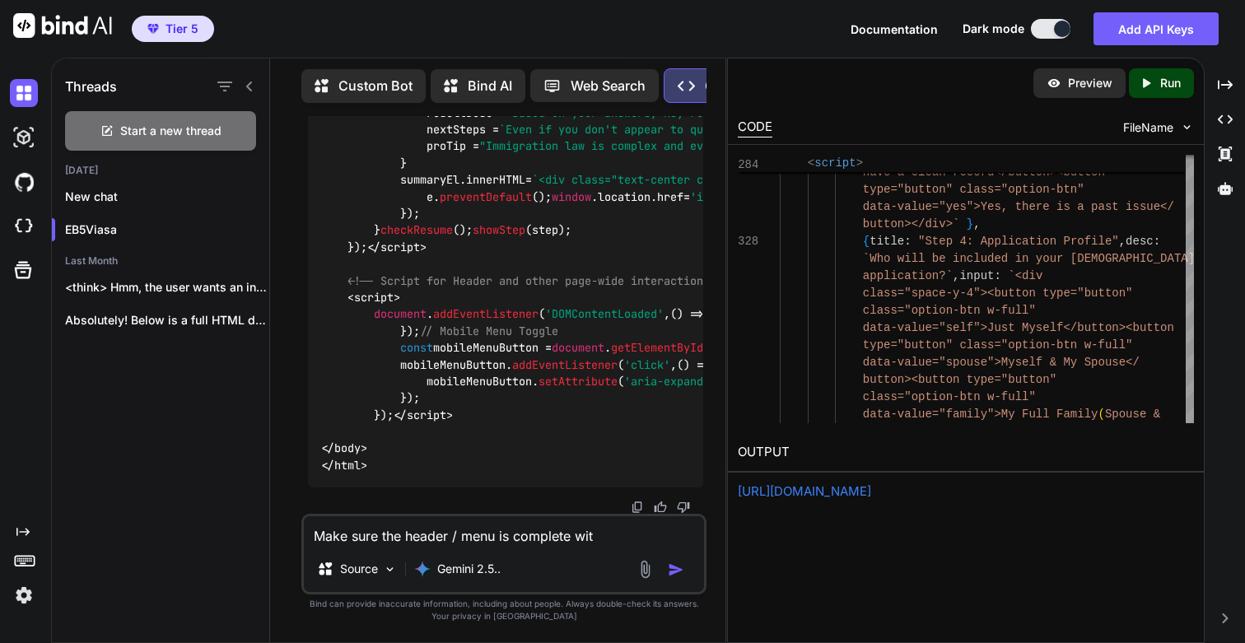
type textarea "x"
type textarea "Make sure the header / menu is complete with"
type textarea "x"
type textarea "Make sure the header / menu is complete with a"
type textarea "x"
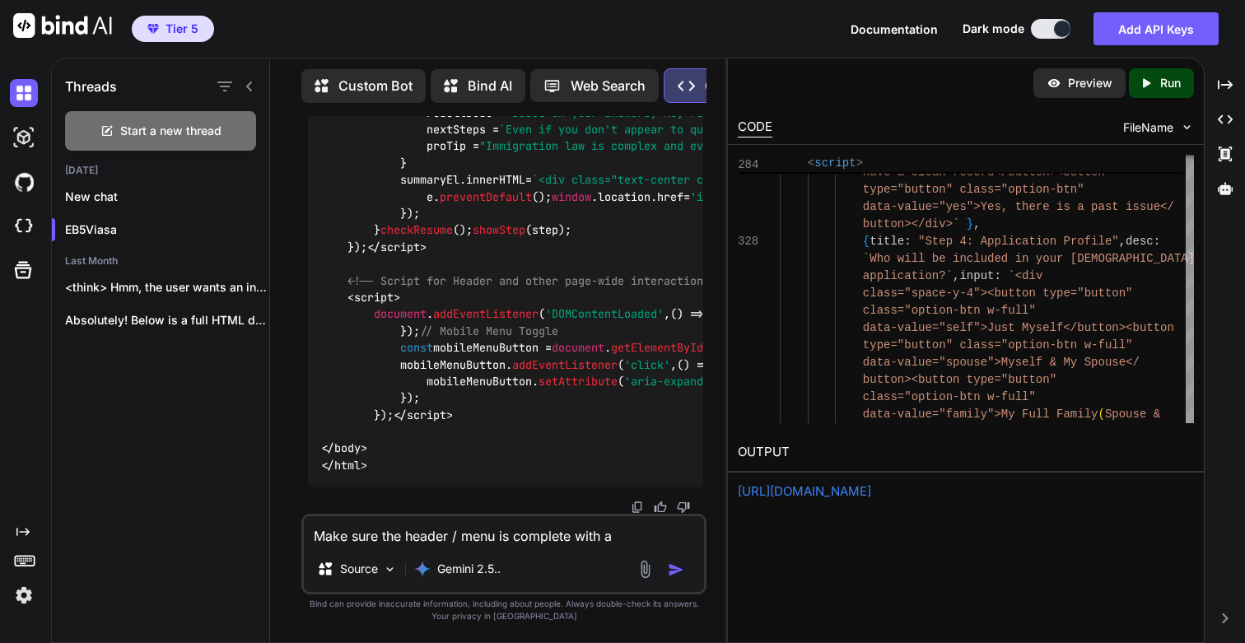
type textarea "Make sure the header / menu is complete with al"
type textarea "x"
type textarea "Make sure the header / menu is complete with all"
type textarea "x"
type textarea "Make sure the header / menu is complete with all"
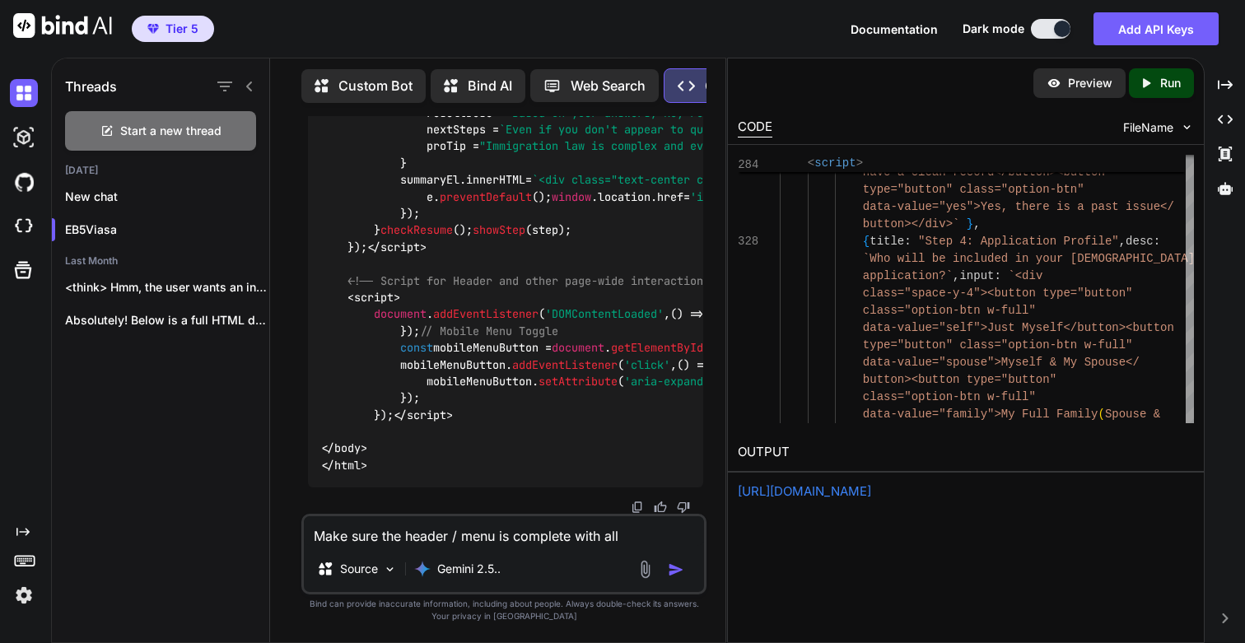
type textarea "x"
type textarea "Make sure the header / menu is complete with all t"
type textarea "x"
type textarea "Make sure the header / menu is complete with all th"
type textarea "x"
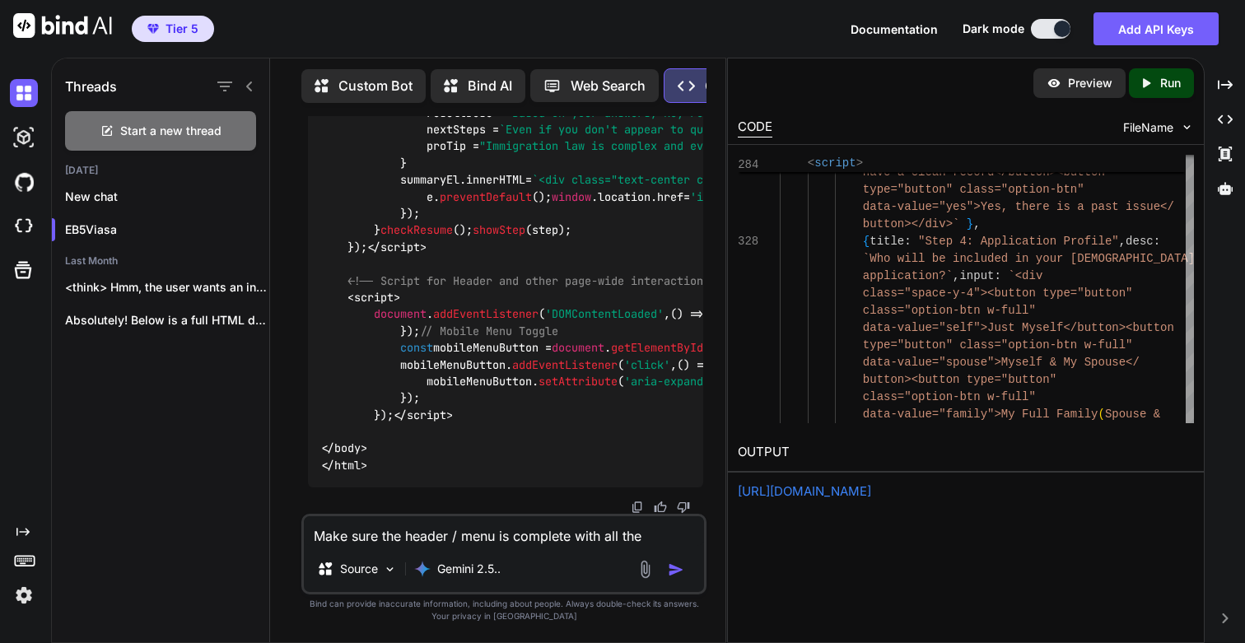
type textarea "Make sure the header / menu is complete with all the"
type textarea "x"
type textarea "Make sure the header / menu is complete with all the d"
type textarea "x"
type textarea "Make sure the header / menu is complete with all the dr"
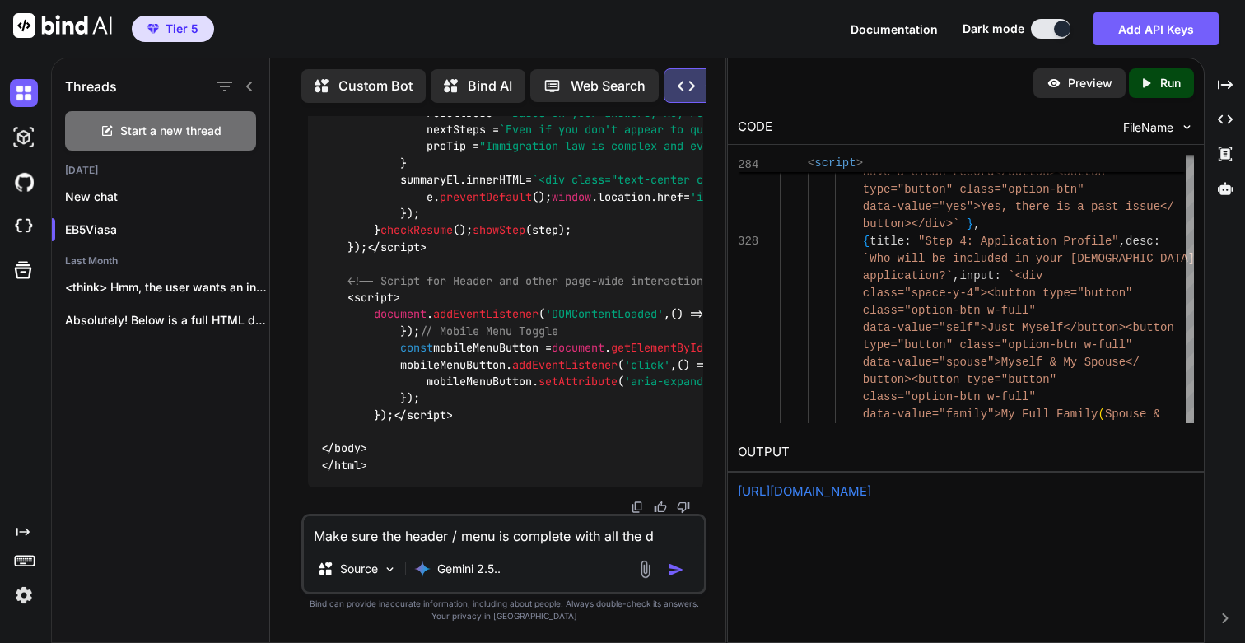
type textarea "x"
type textarea "Make sure the header / menu is complete with all the dro"
type textarea "x"
type textarea "Make sure the header / menu is complete with all the drop"
type textarea "x"
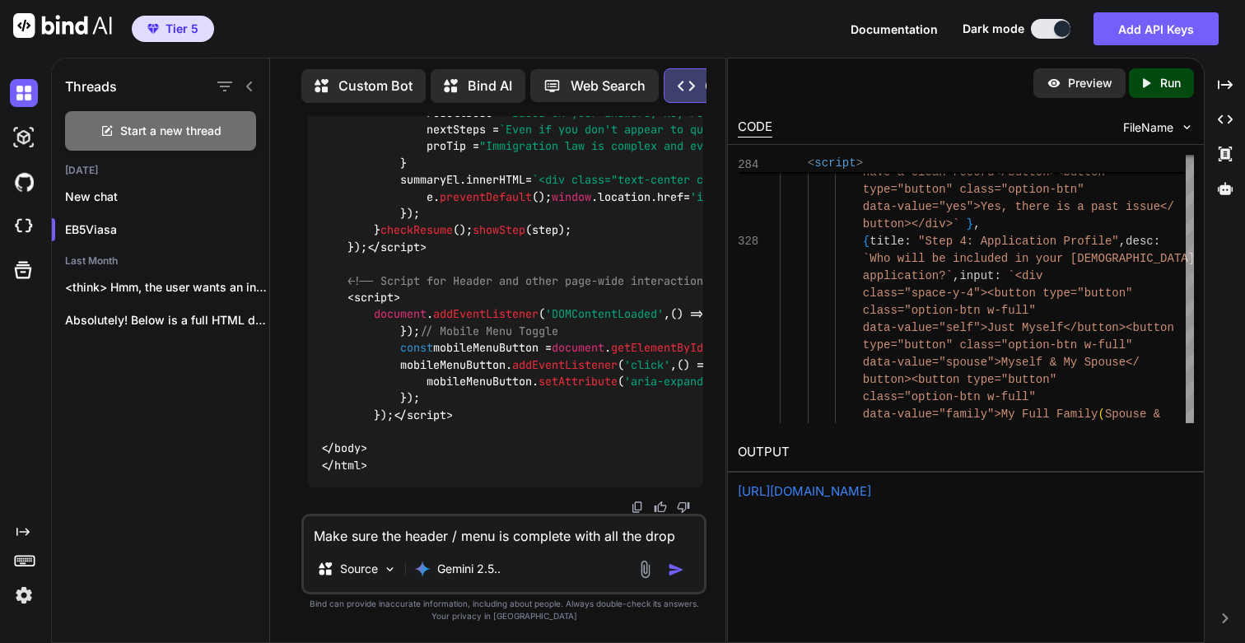
type textarea "Make sure the header / menu is complete with all the dropd"
type textarea "x"
type textarea "Make sure the header / menu is complete with all the dropdo"
type textarea "x"
type textarea "Make sure the header / menu is complete with all the dropdow"
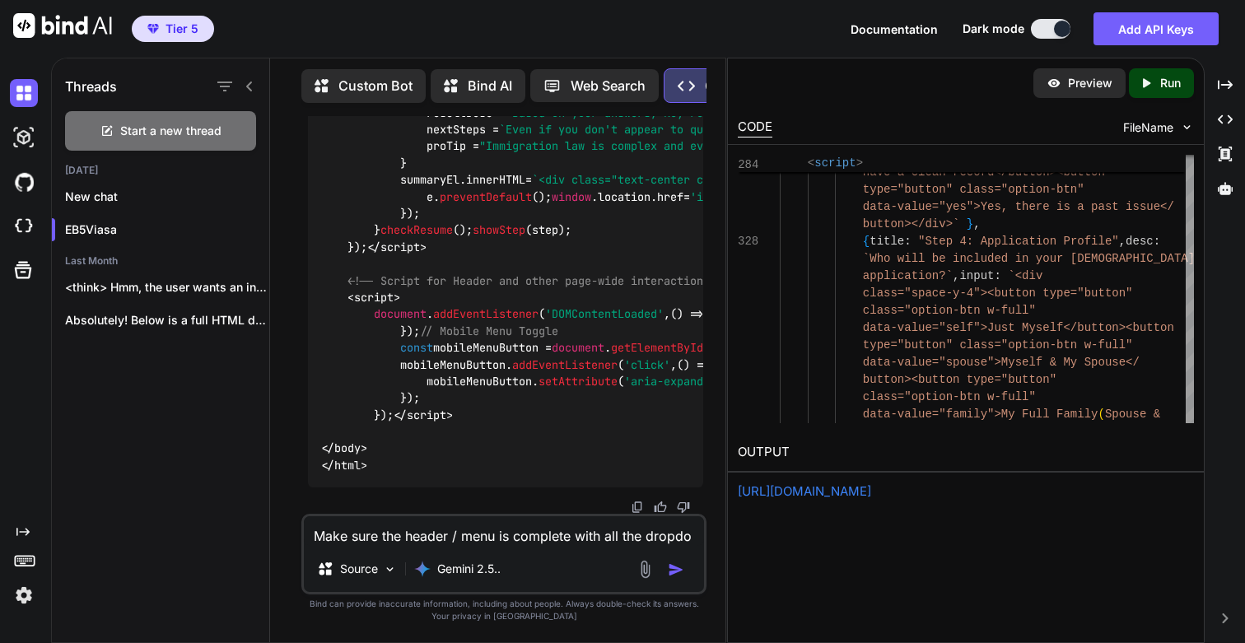
type textarea "x"
type textarea "Make sure the header / menu is complete with all the dropdown"
type textarea "x"
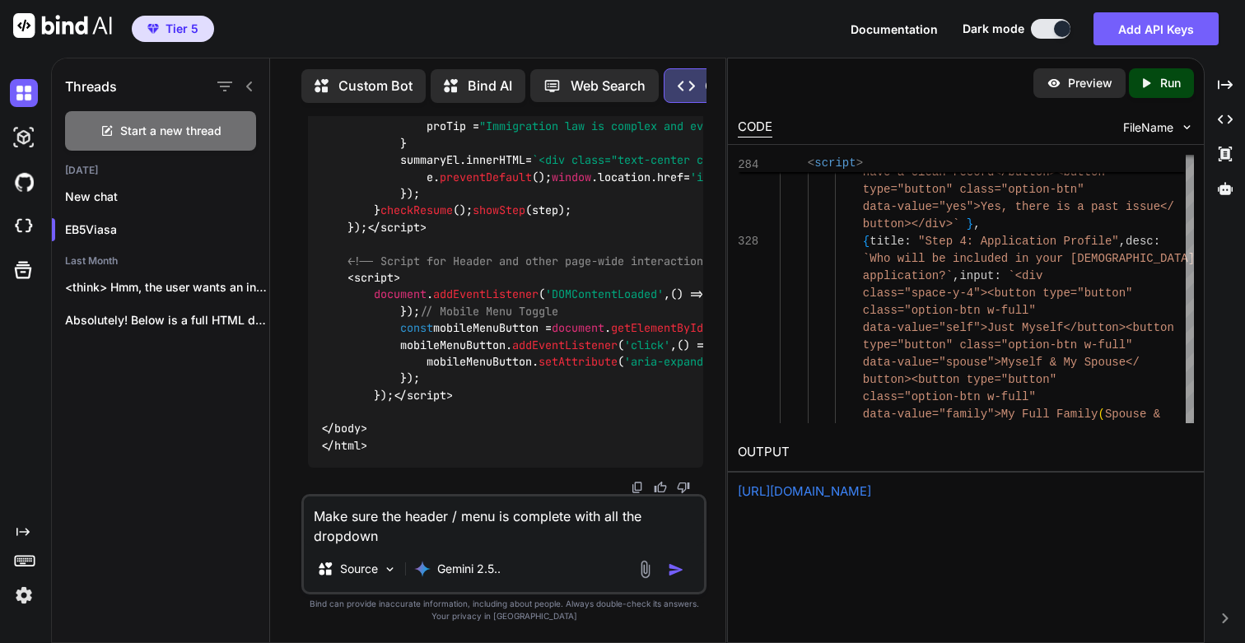
type textarea "Make sure the header / menu is complete with all the dropdowns"
type textarea "x"
type textarea "Make sure the header / menu is complete with all the dropdowns"
type textarea "x"
type textarea "Make sure the header / menu is complete with all the dropdown"
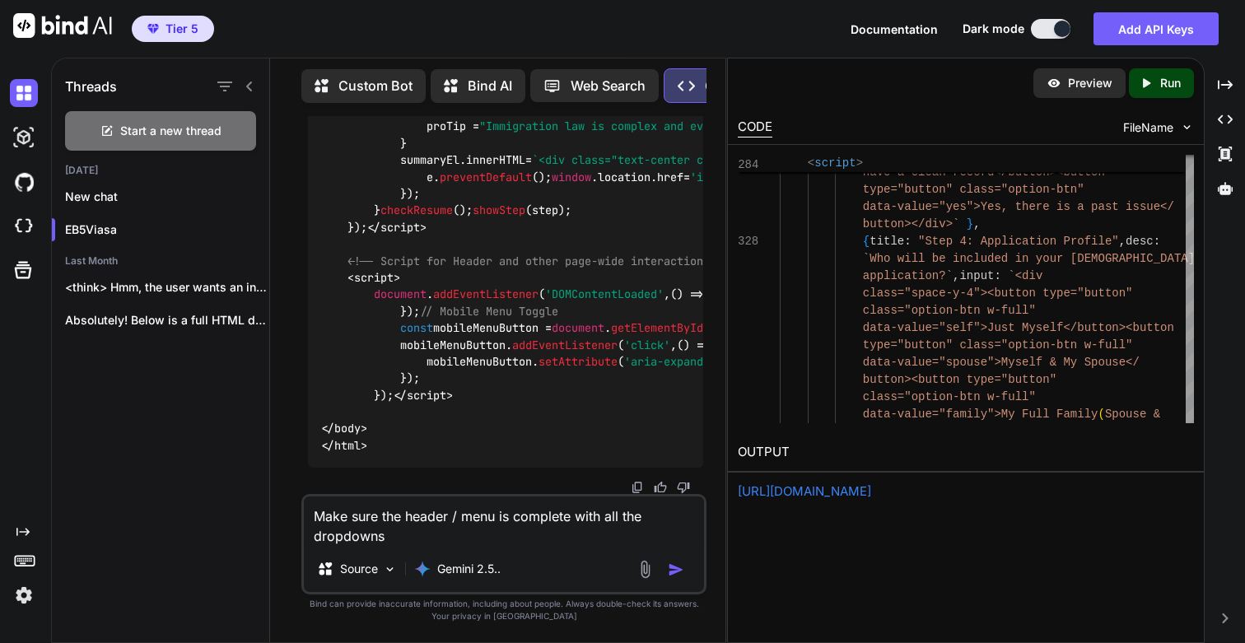
type textarea "x"
type textarea "Make sure the header / menu is complete with all the dropdown."
type textarea "x"
type textarea "Make sure the header / menu is complete with all the dropdown."
type textarea "x"
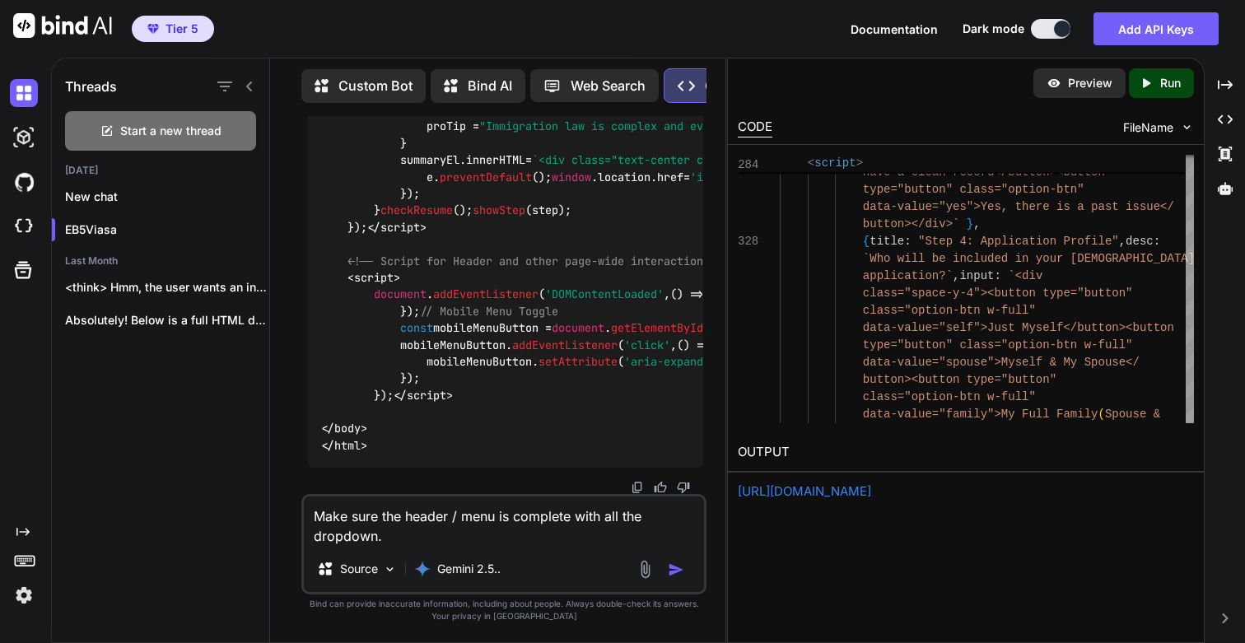
type textarea "Make sure the header / menu is complete with all the dropdown."
type textarea "x"
type textarea "Make sure the header / menu is complete with all the dropdown. R"
type textarea "x"
type textarea "Make sure the header / menu is complete with all the dropdown. Ri"
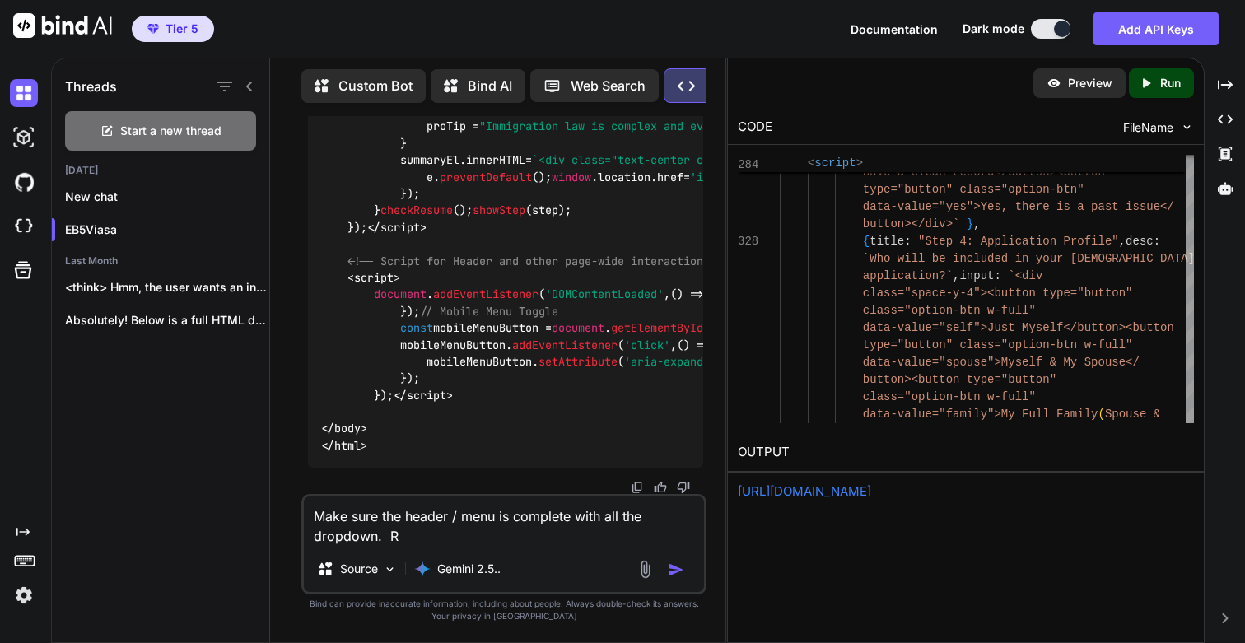
type textarea "x"
type textarea "Make sure the header / menu is complete with all the dropdown. Rig"
type textarea "x"
type textarea "Make sure the header / menu is complete with all the dropdown. [GEOGRAPHIC_DATA]"
type textarea "x"
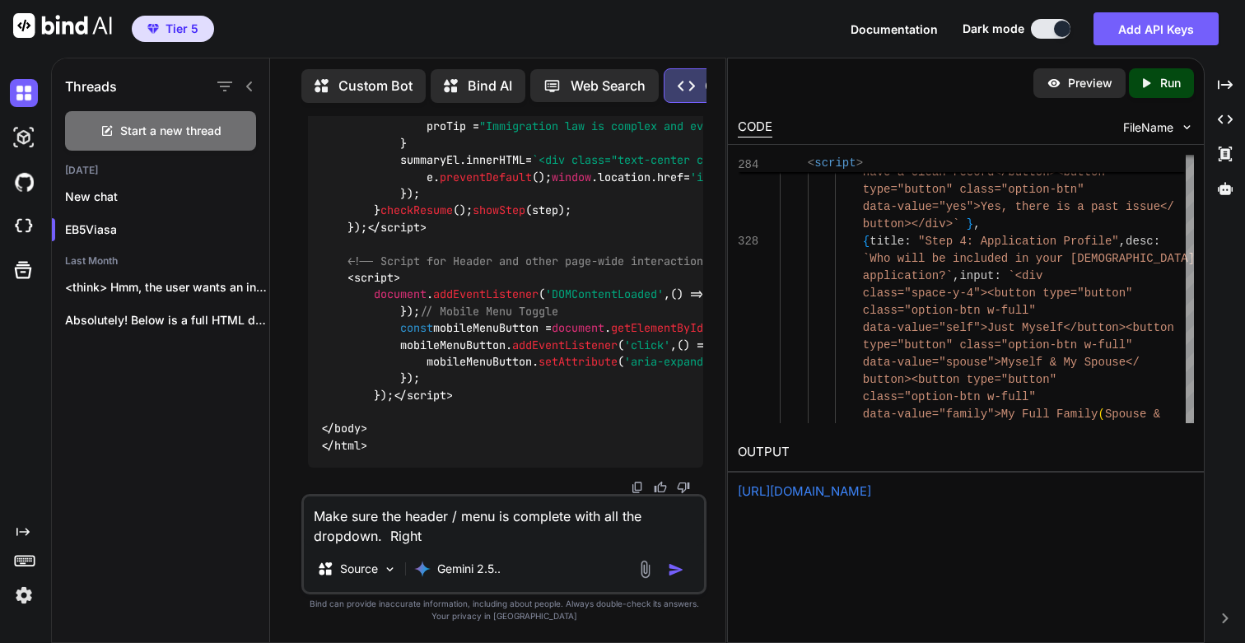
type textarea "Make sure the header / menu is complete with all the dropdown. Right"
type textarea "x"
type textarea "Make sure the header / menu is complete with all the dropdown. Right n"
type textarea "x"
type textarea "Make sure the header / menu is complete with all the dropdown. Right no"
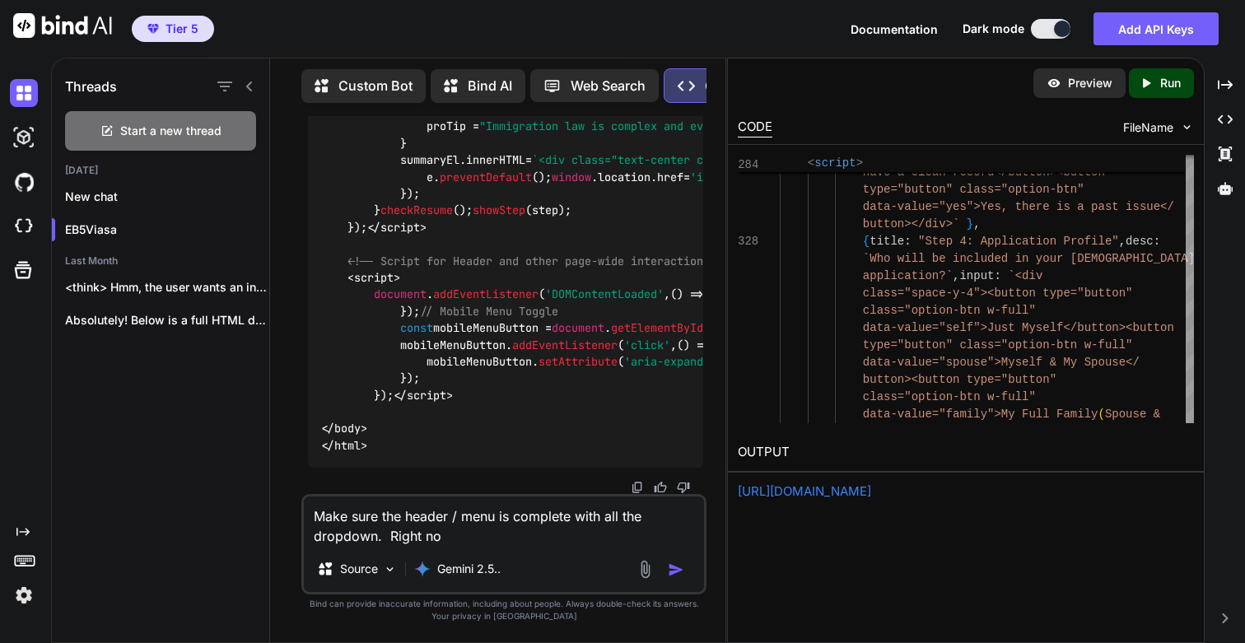
type textarea "x"
type textarea "Make sure the header / menu is complete with all the dropdown. Right now"
type textarea "x"
type textarea "Make sure the header / menu is complete with all the dropdown. Right now"
type textarea "x"
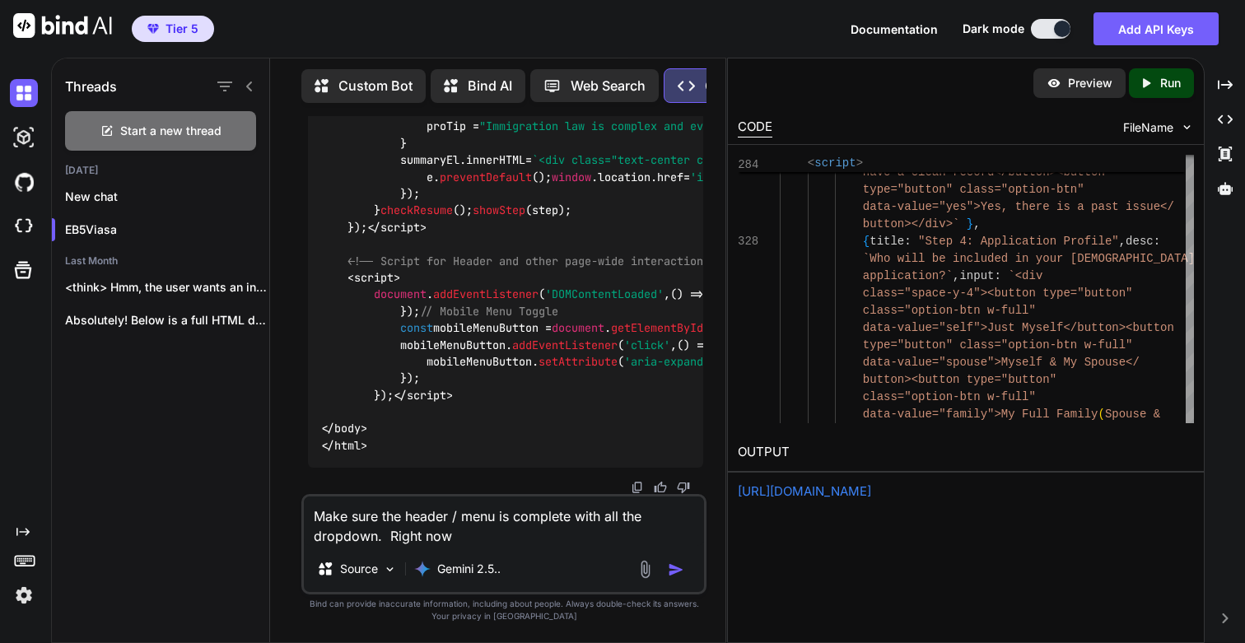
type textarea "Make sure the header / menu is complete with all the dropdown. Right now i"
type textarea "x"
type textarea "Make sure the header / menu is complete with all the dropdown. Right now i"
type textarea "x"
type textarea "Make sure the header / menu is complete with all the dropdown. Right now i s"
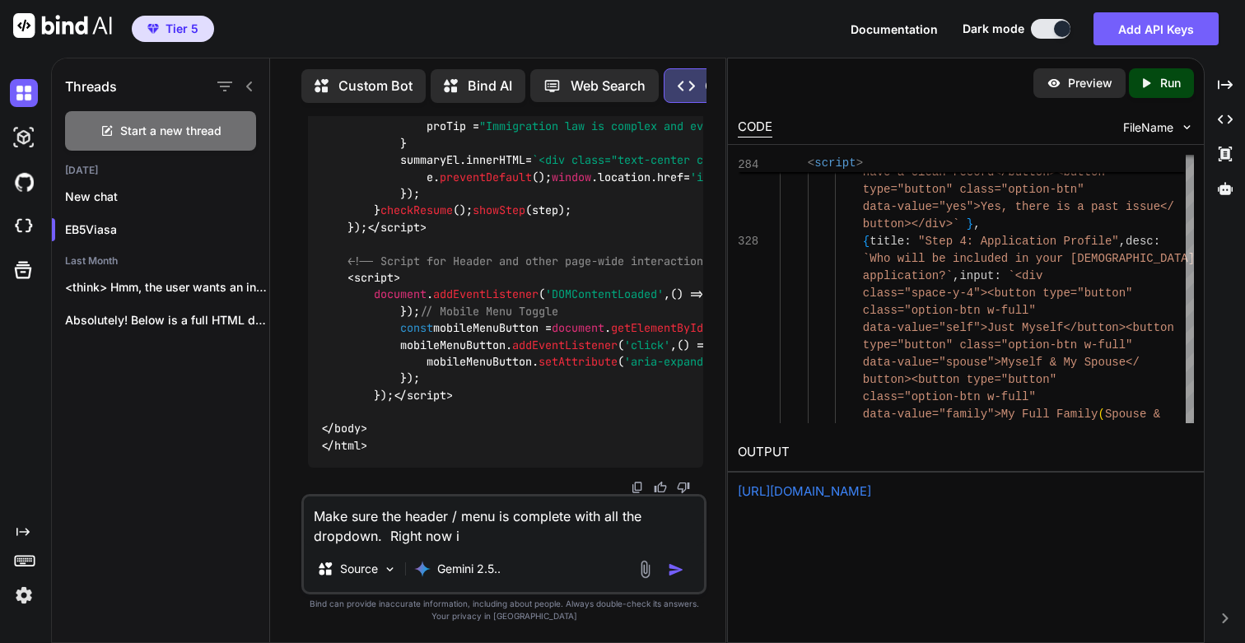
type textarea "x"
type textarea "Make sure the header / menu is complete with all the dropdown. Right now i se"
type textarea "x"
type textarea "Make sure the header / menu is complete with all the dropdown. Right now i see"
type textarea "x"
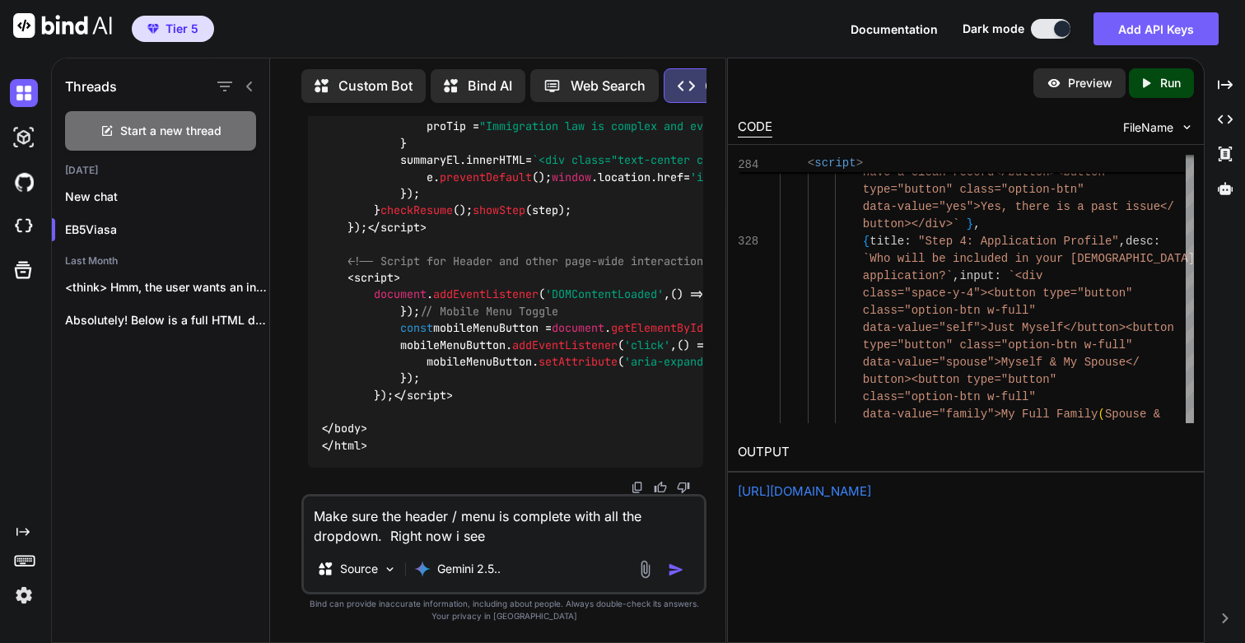
type textarea "Make sure the header / menu is complete with all the dropdown. Right now i see"
type textarea "x"
type textarea "Make sure the header / menu is complete with all the dropdown. Right now i see t"
type textarea "x"
type textarea "Make sure the header / menu is complete with all the dropdown. Right now i see …"
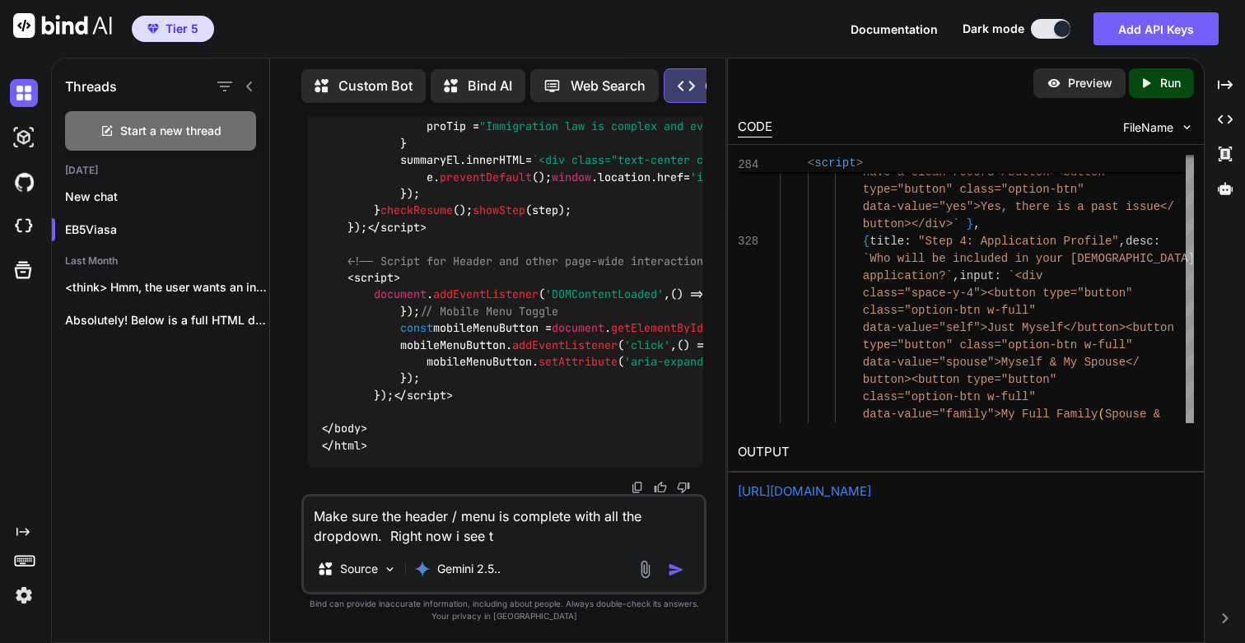
type textarea "x"
type textarea "Make sure the header / menu is complete with all the dropdown. Right now i see …"
type textarea "x"
type textarea "Make sure the header / menu is complete with all the dropdown. Right now i see …"
type textarea "x"
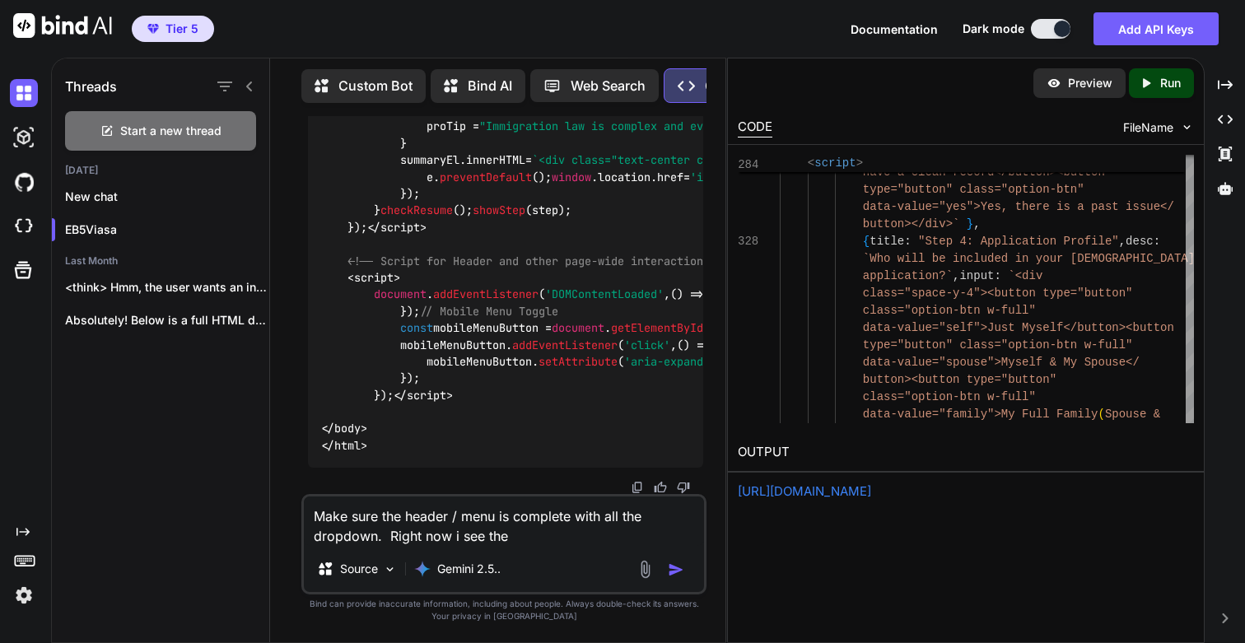
type textarea "Make sure the header / menu is complete with all the dropdown. Right now i see …"
type textarea "x"
type textarea "Make sure the header / menu is complete with all the dropdown. Right now i see …"
type textarea "x"
type textarea "Make sure the header / menu is complete with all the dropdown. Right now i see …"
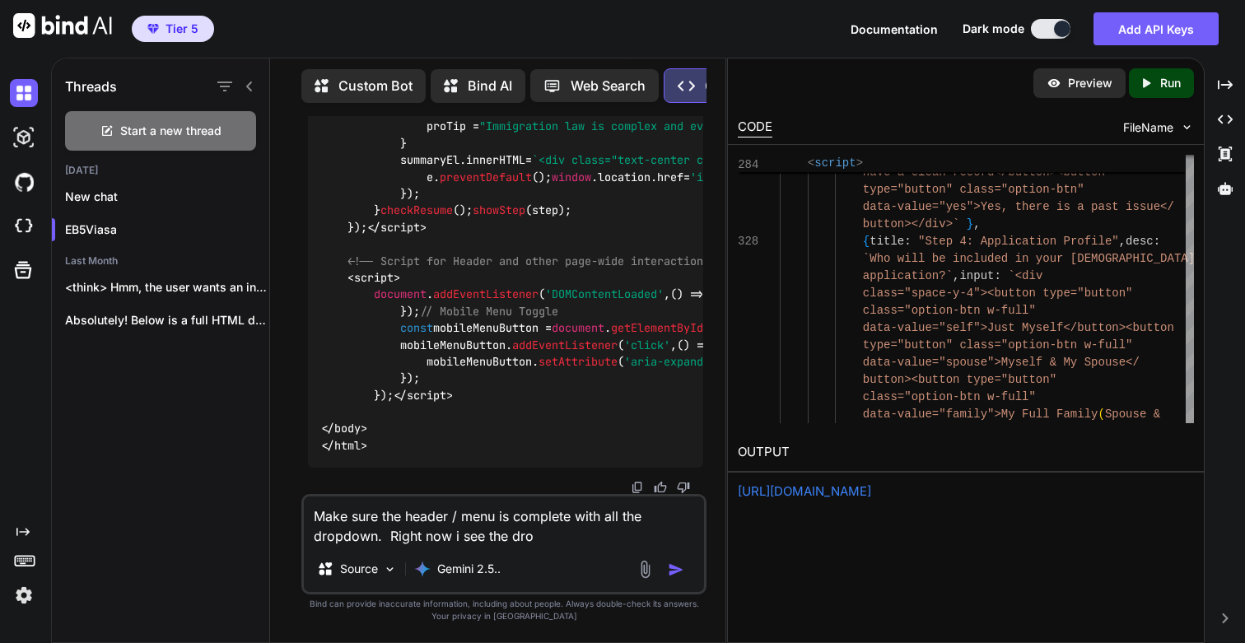
type textarea "x"
type textarea "Make sure the header / menu is complete with all the dropdown. Right now i see …"
type textarea "x"
type textarea "Make sure the header / menu is complete with all the dropdown. Right now i see …"
type textarea "x"
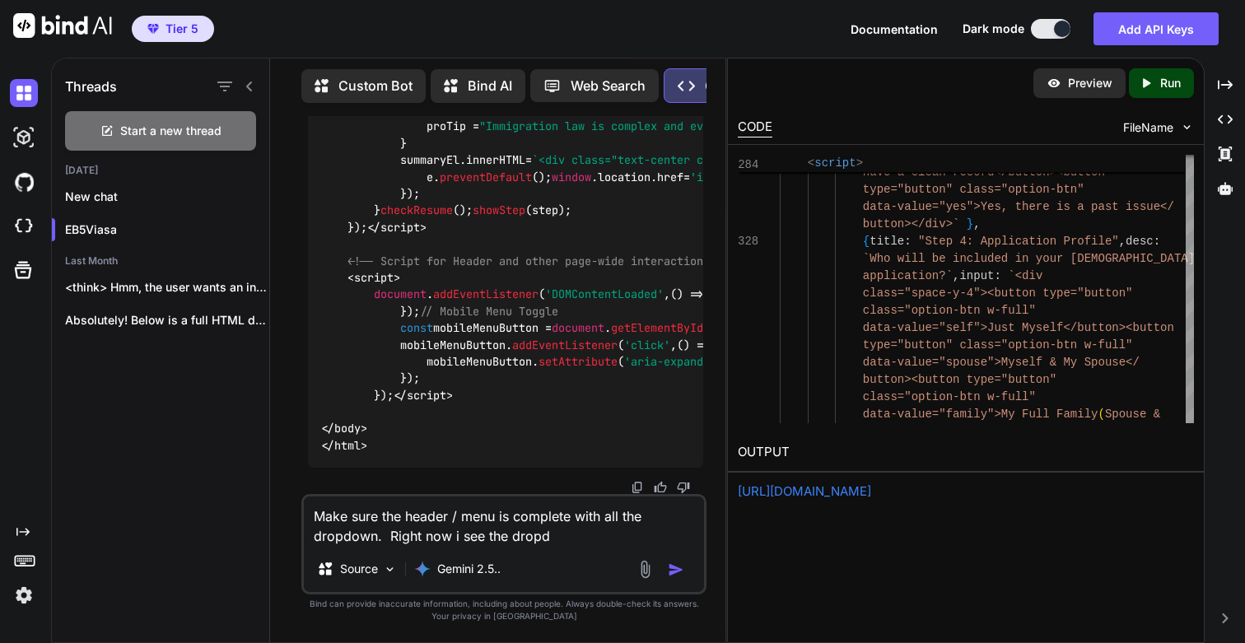
type textarea "Make sure the header / menu is complete with all the dropdown. Right now i see …"
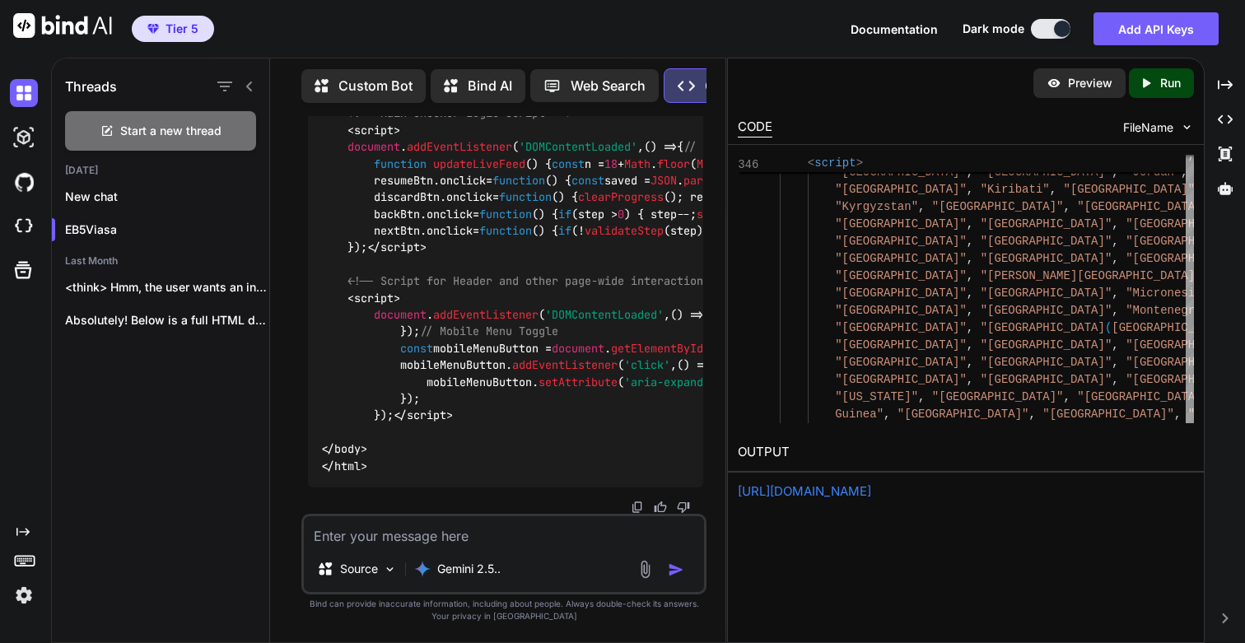
scroll to position [188723, 0]
click at [1170, 95] on div "Created with Pixso. Run" at bounding box center [1161, 83] width 65 height 30
click at [823, 492] on link "[URL][DOMAIN_NAME]" at bounding box center [804, 491] width 133 height 16
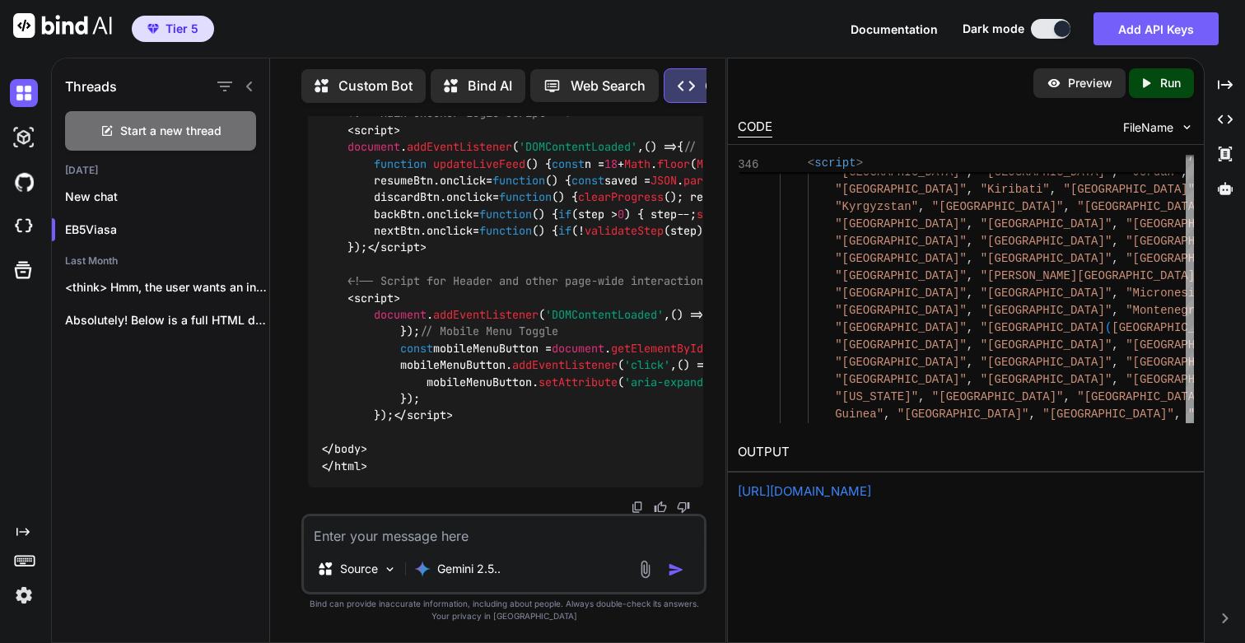
click at [446, 539] on textarea at bounding box center [504, 531] width 400 height 30
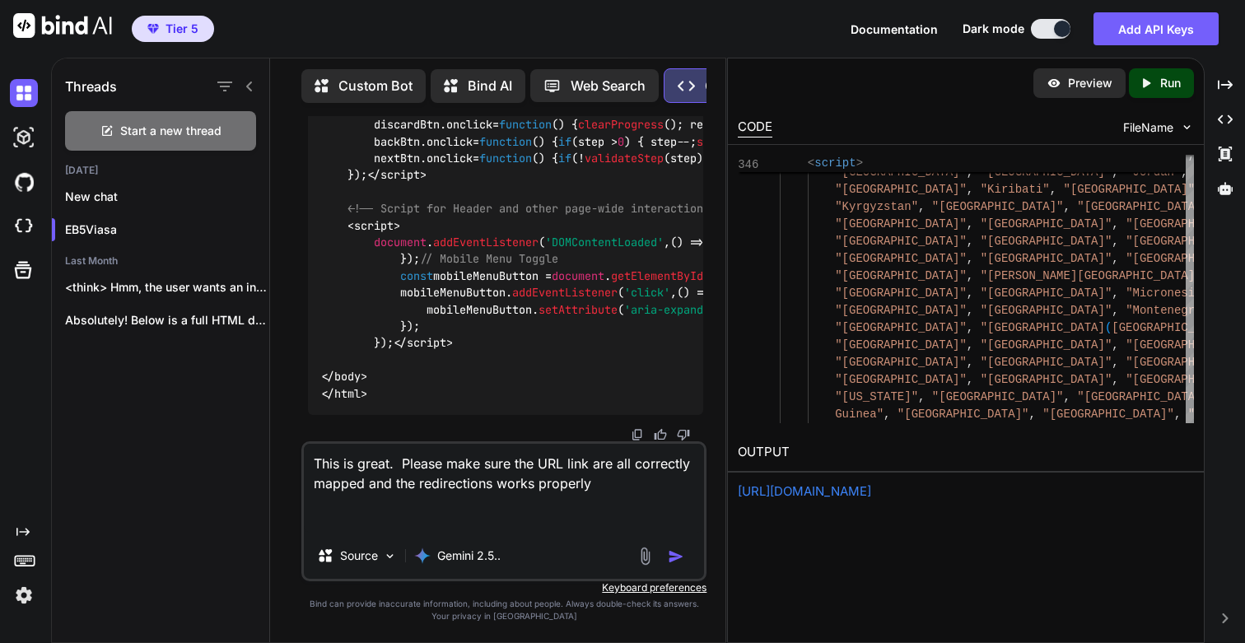
paste textarea "[URL][DOMAIN_NAME] [URL][DOMAIN_NAME] [URL][DOMAIN_NAME]"
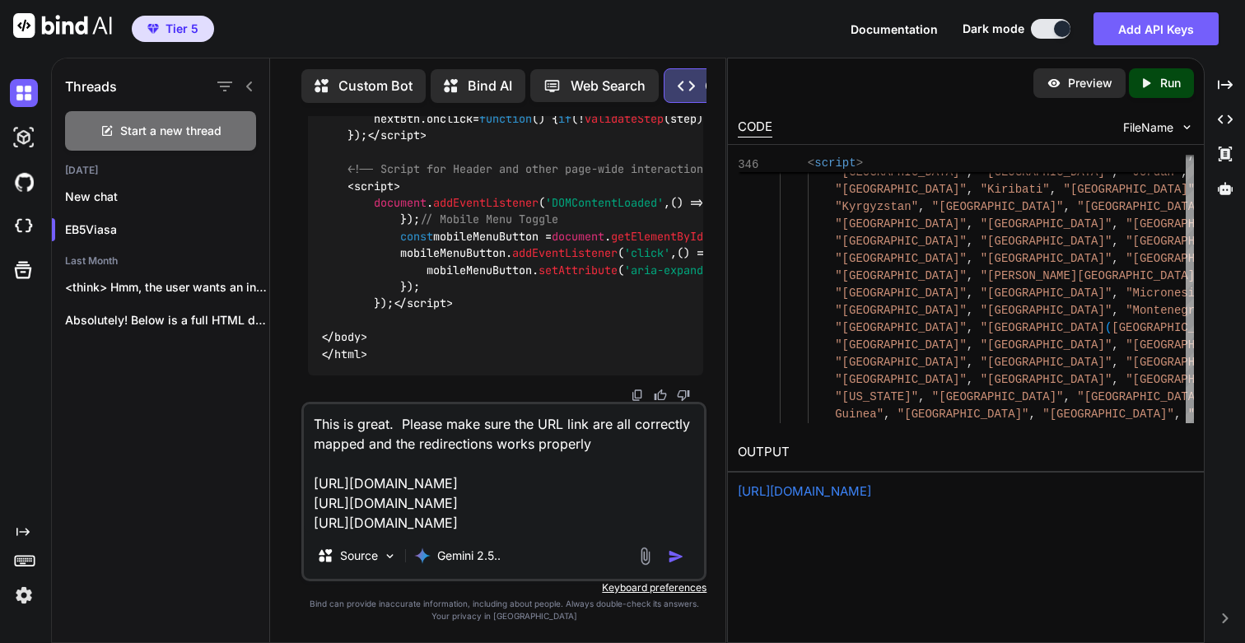
click at [675, 565] on div at bounding box center [663, 556] width 55 height 19
click at [676, 559] on img "button" at bounding box center [676, 557] width 16 height 16
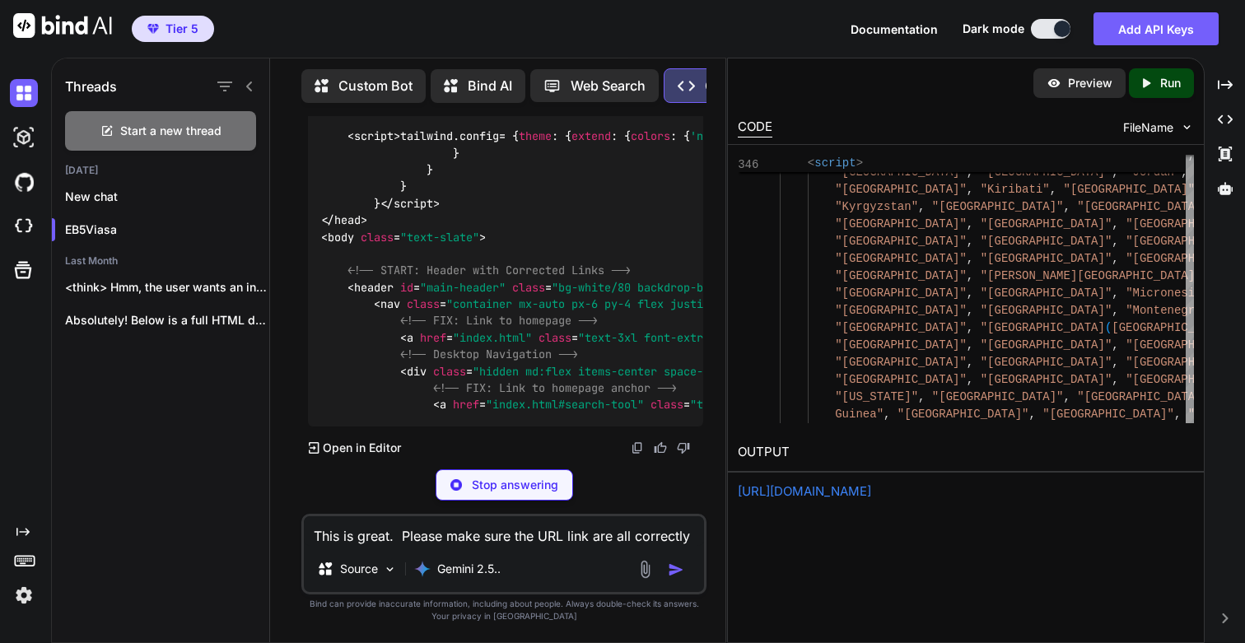
scroll to position [198331, 0]
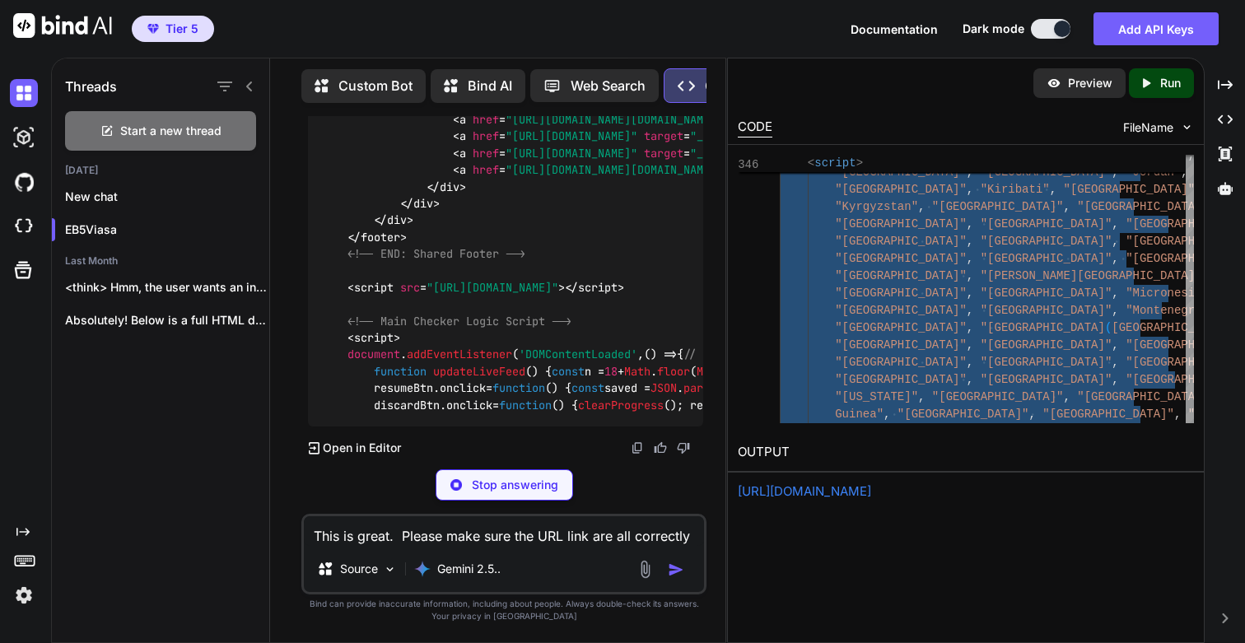
scroll to position [202118, 0]
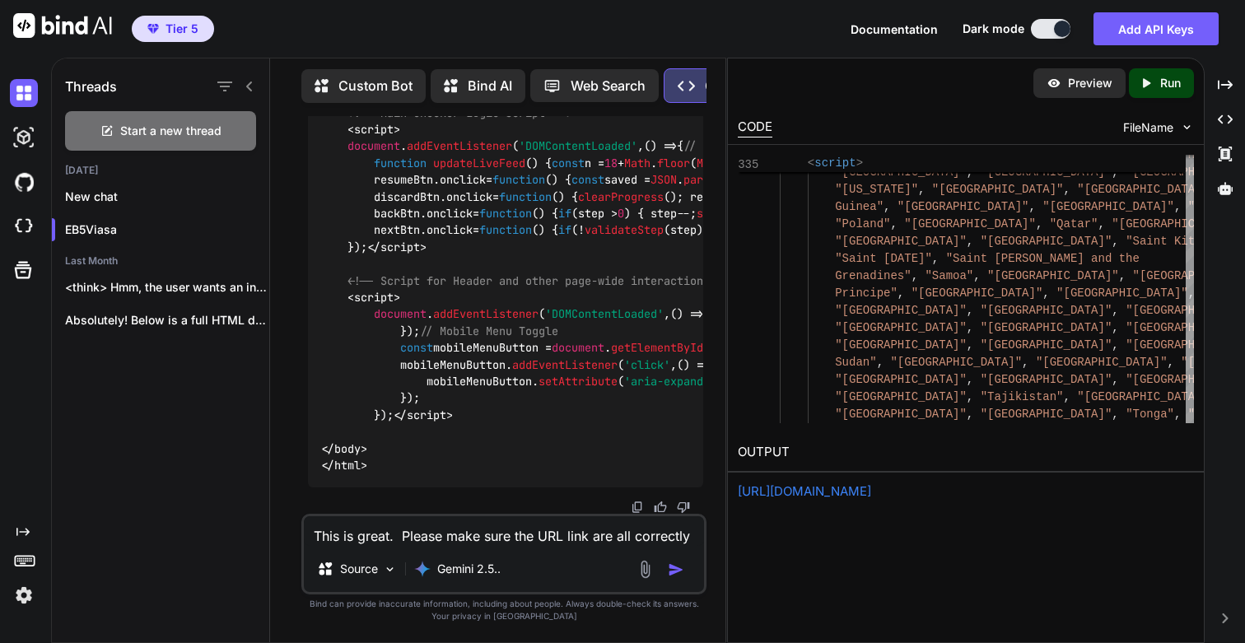
click at [1164, 83] on p "Run" at bounding box center [1171, 83] width 21 height 16
click at [828, 487] on link "[URL][DOMAIN_NAME]" at bounding box center [804, 491] width 133 height 16
